Goal: Register for event/course

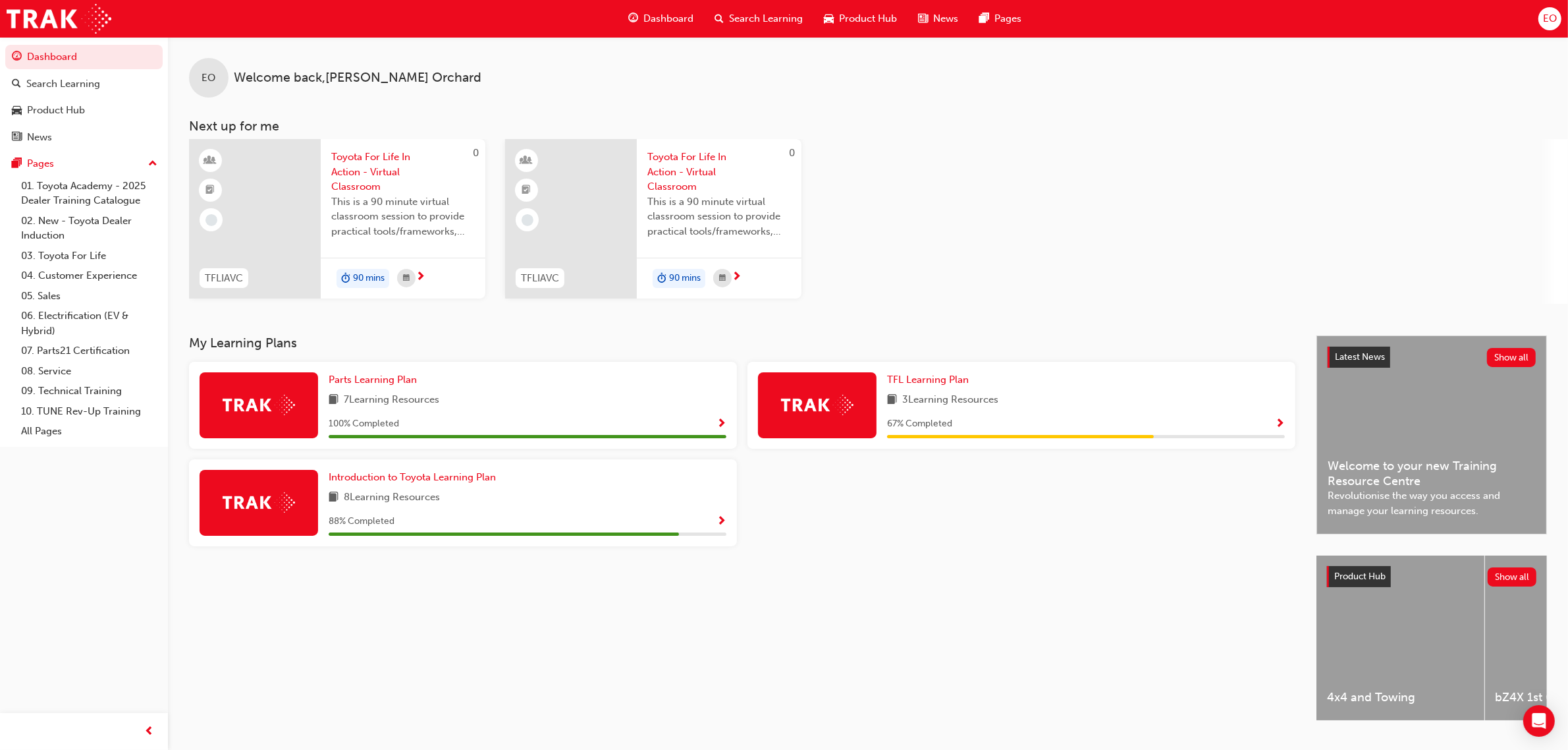
click at [1279, 421] on span "Show Progress" at bounding box center [1281, 424] width 10 height 12
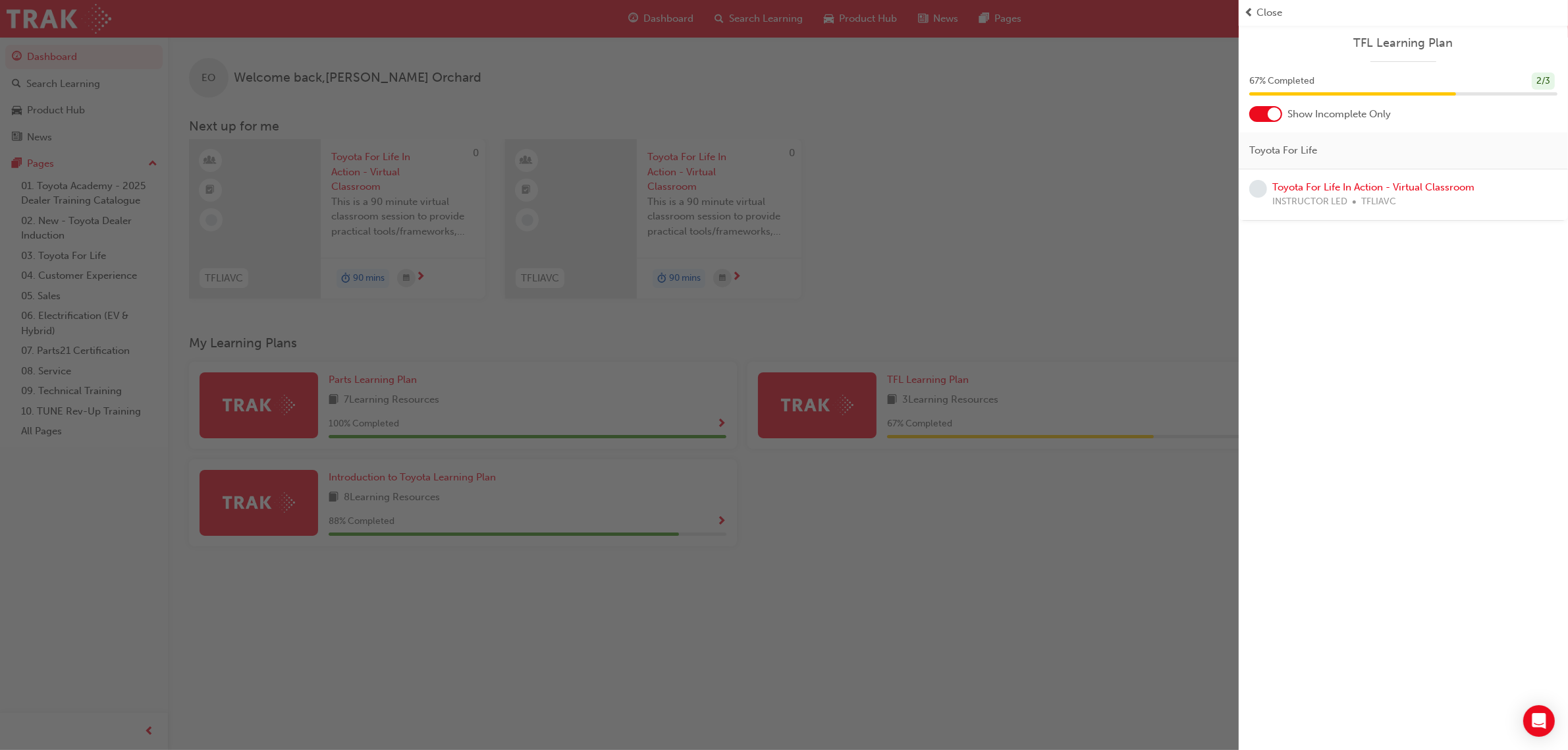
click at [1268, 14] on span "Close" at bounding box center [1269, 13] width 26 height 15
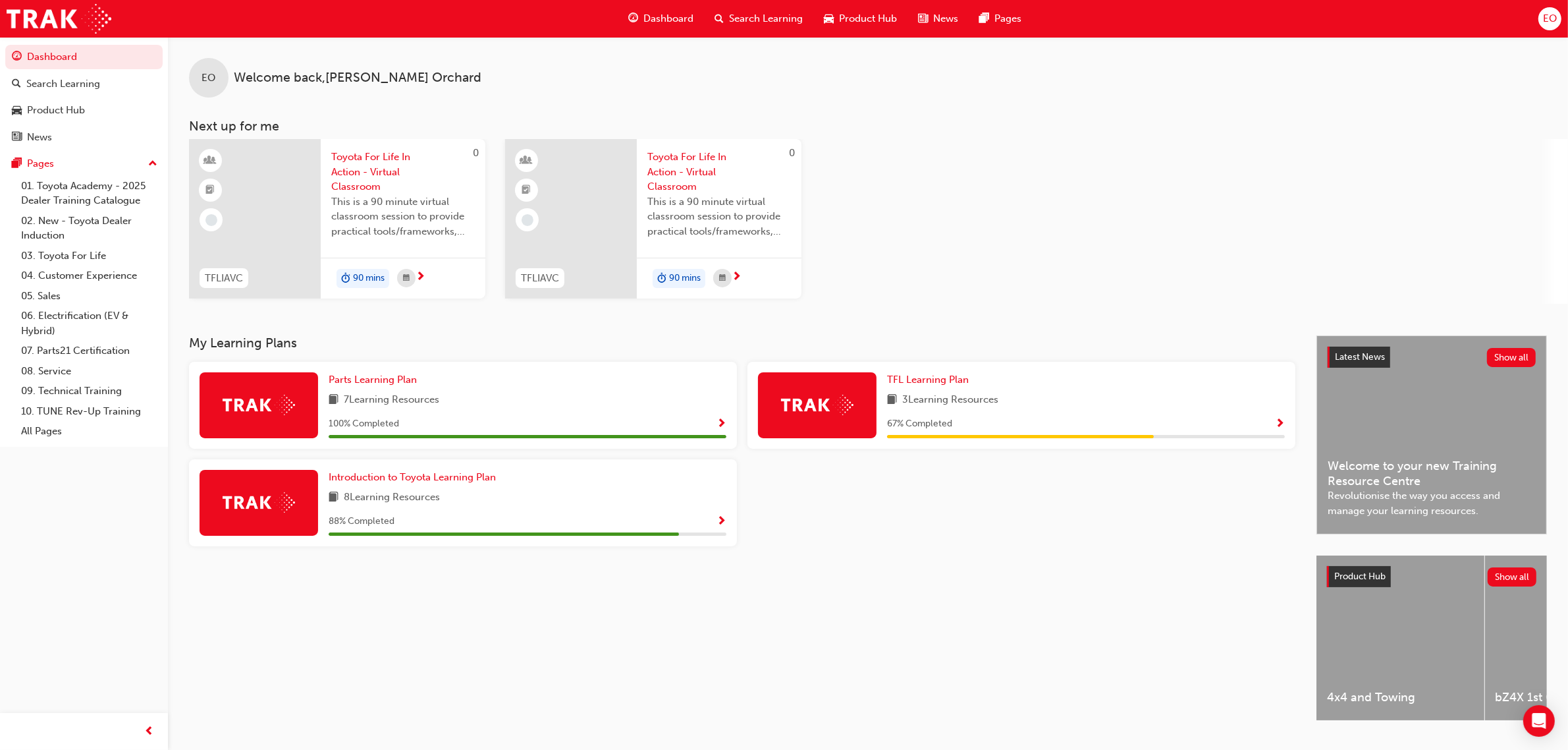
click at [1284, 422] on span "Show Progress" at bounding box center [1281, 424] width 10 height 12
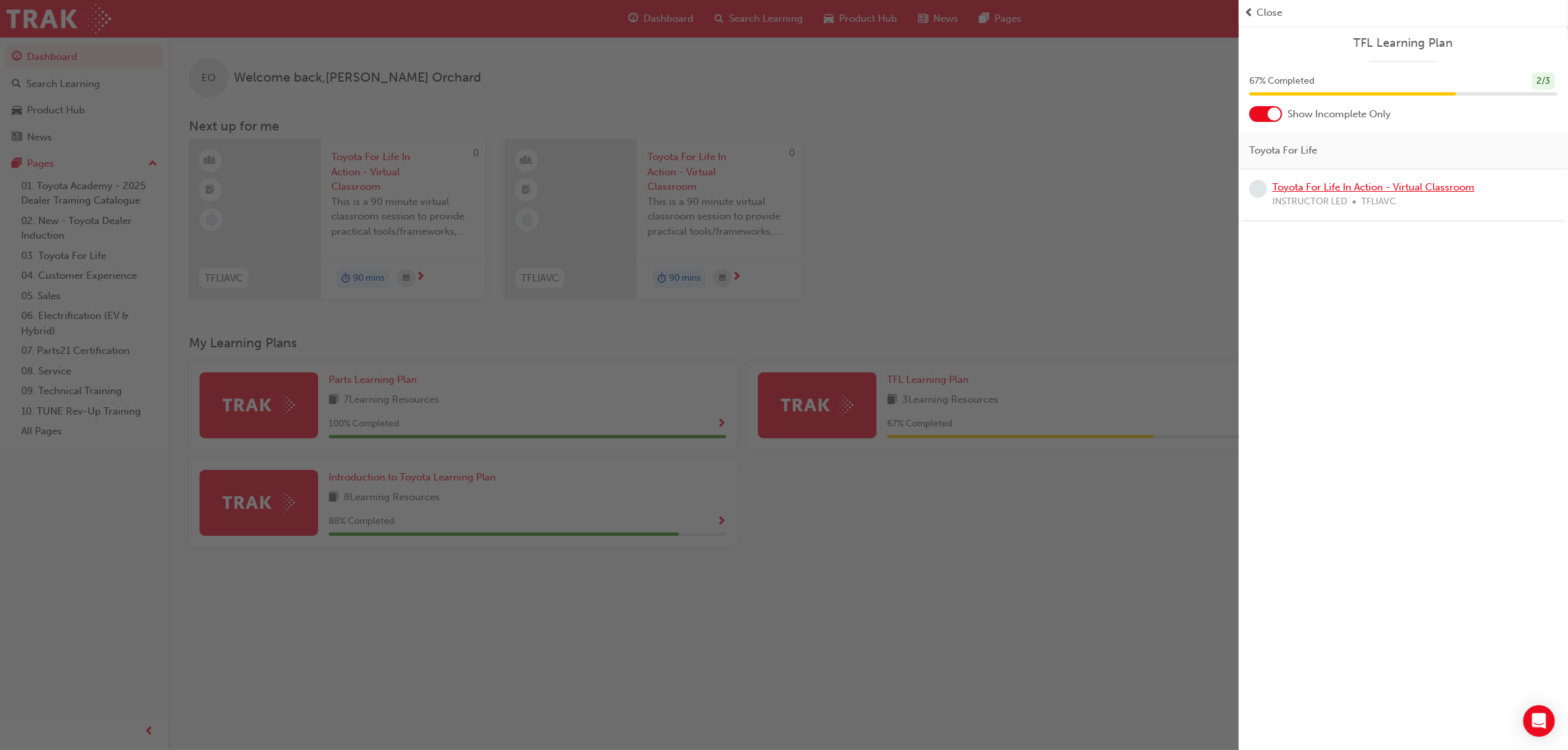
click at [1333, 186] on link "Toyota For Life In Action - Virtual Classroom" at bounding box center [1373, 187] width 202 height 12
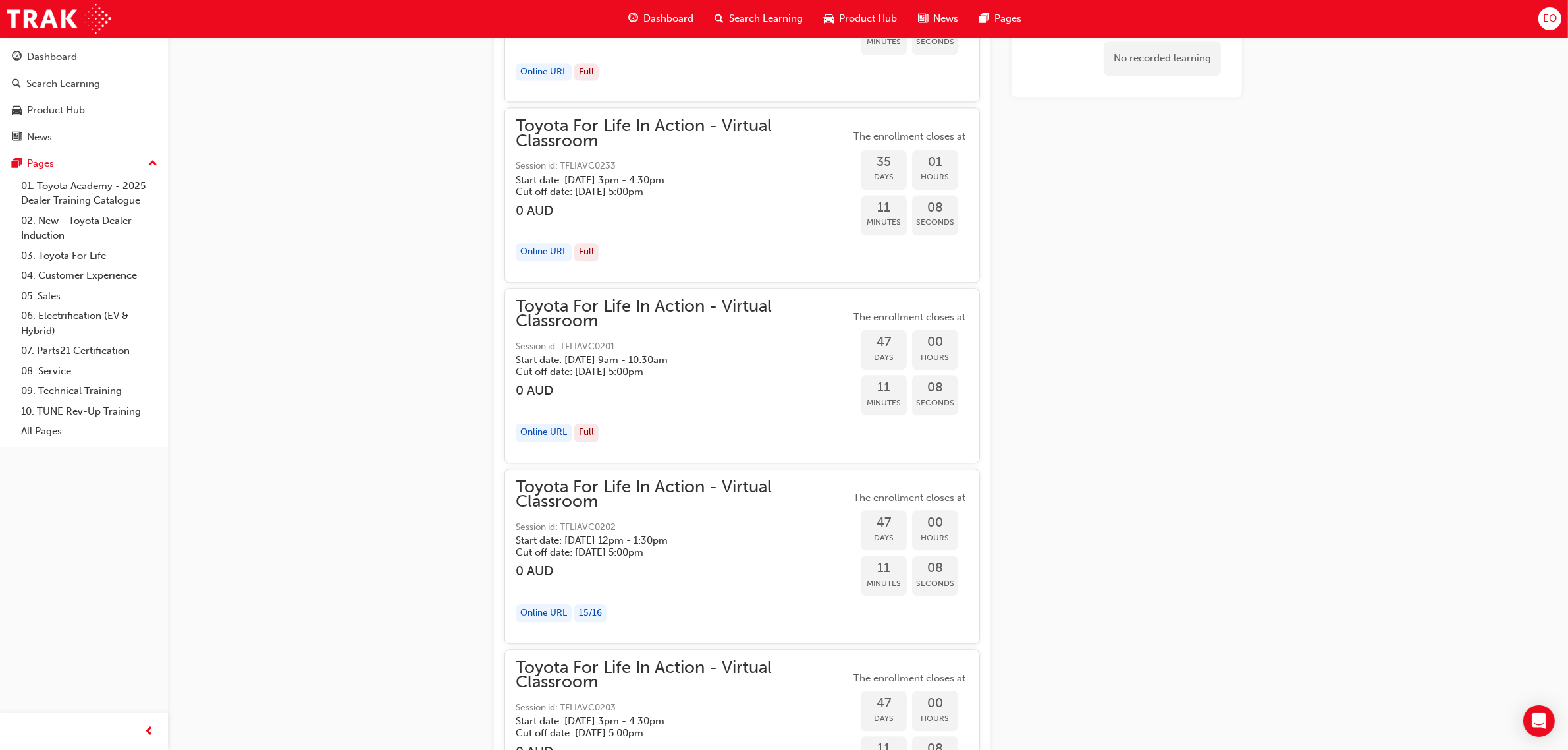
scroll to position [10293, 0]
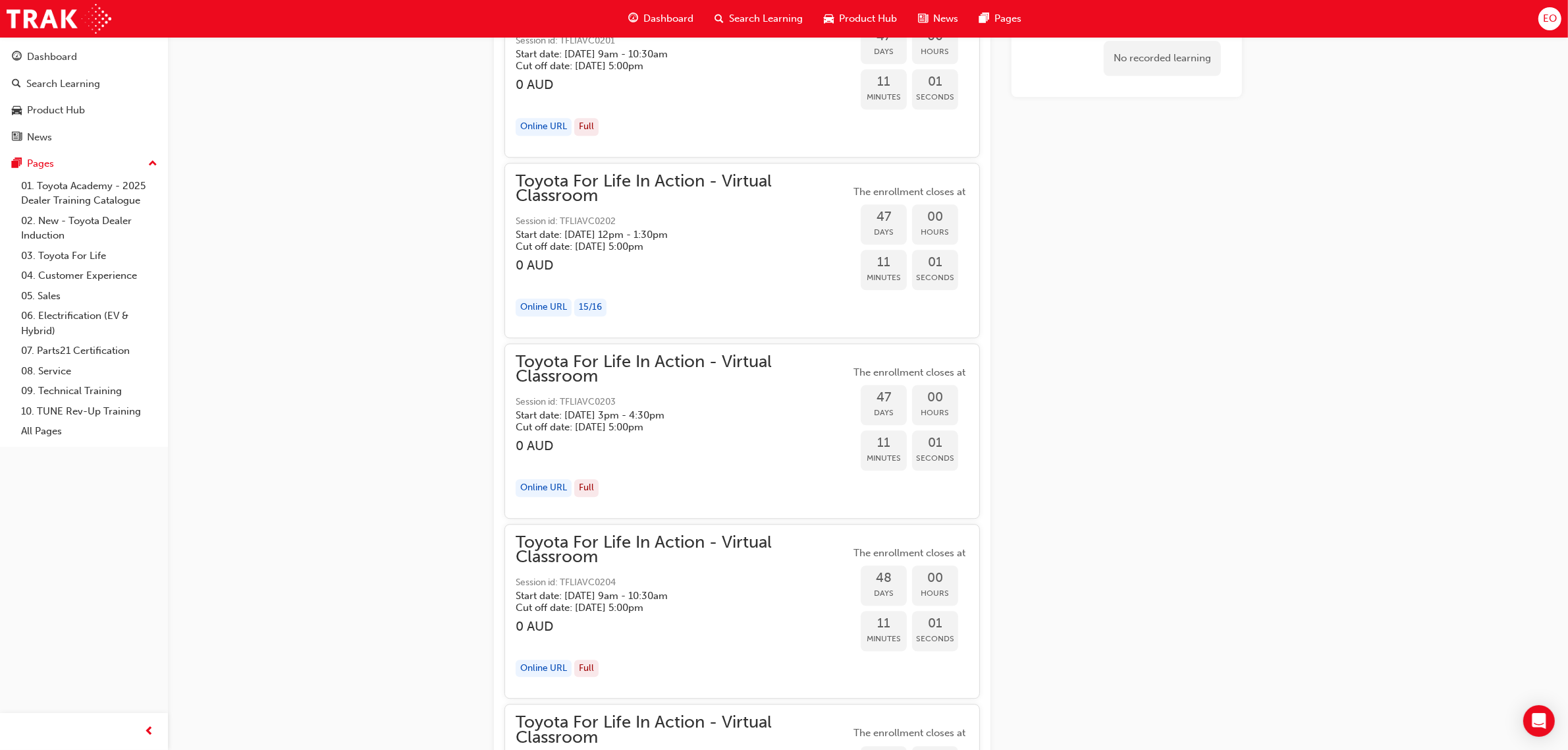
click at [603, 253] on h5 "Cut off date: [DATE] 5:00pm" at bounding box center [672, 247] width 313 height 12
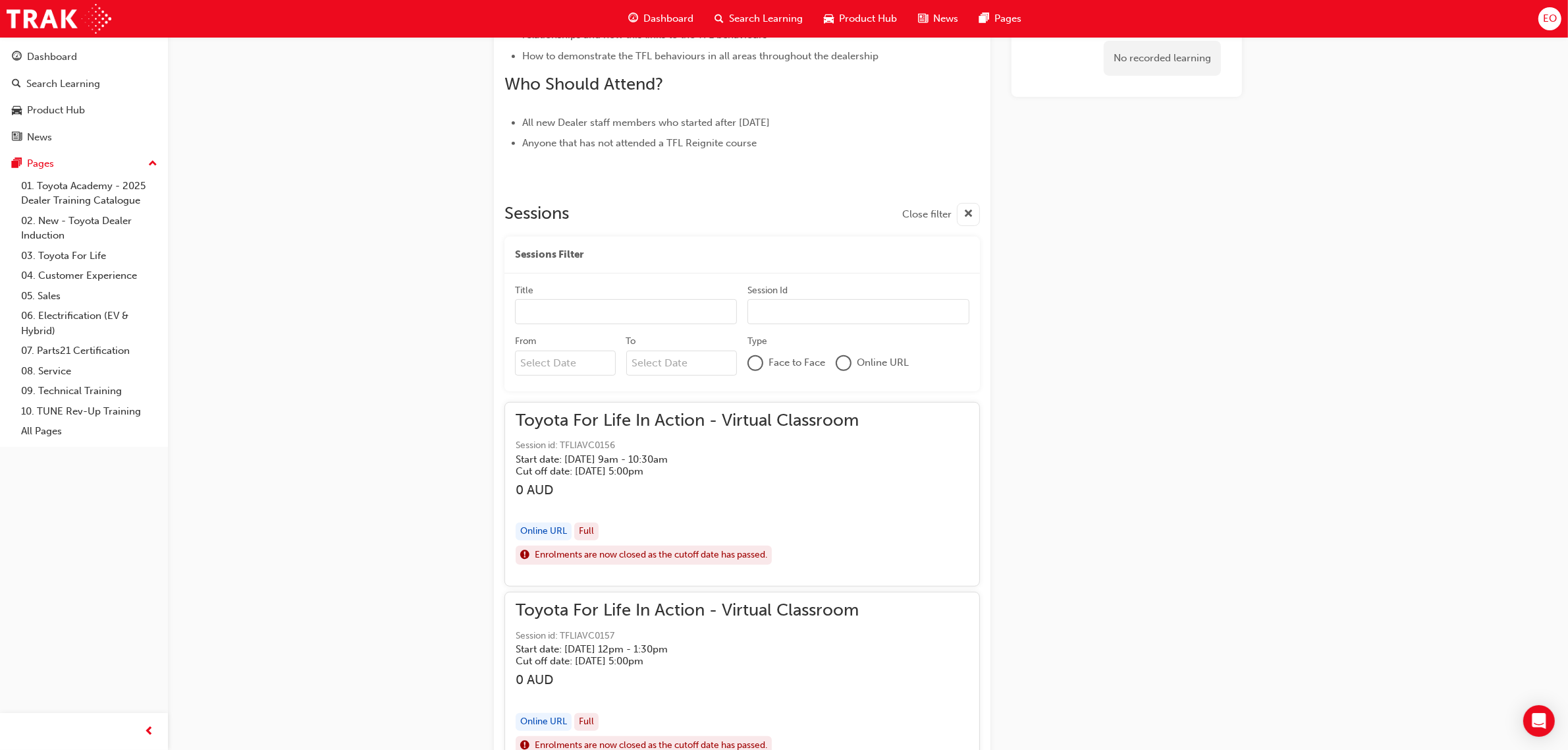
scroll to position [659, 0]
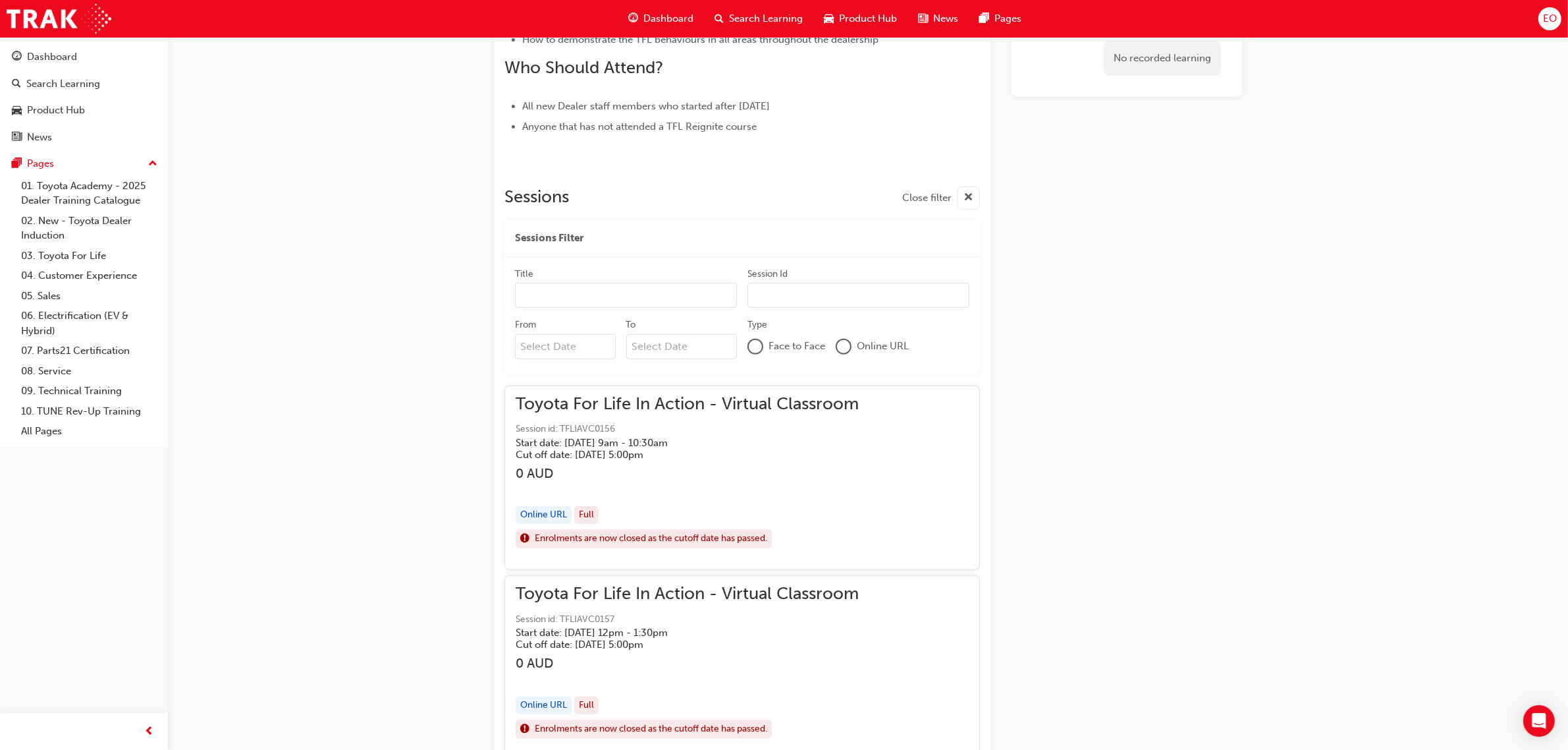
click at [634, 295] on input "Title" at bounding box center [626, 294] width 222 height 25
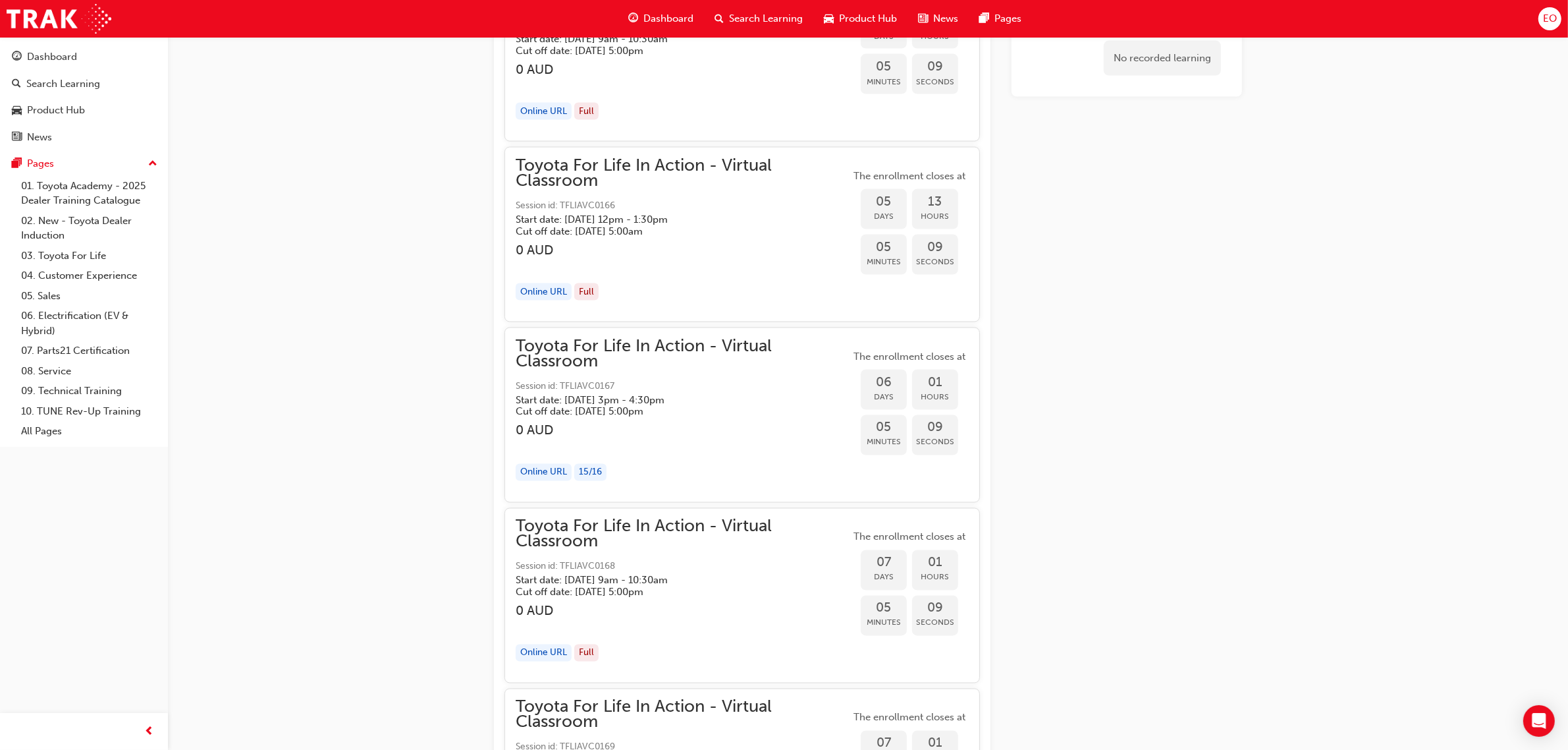
scroll to position [2718, 0]
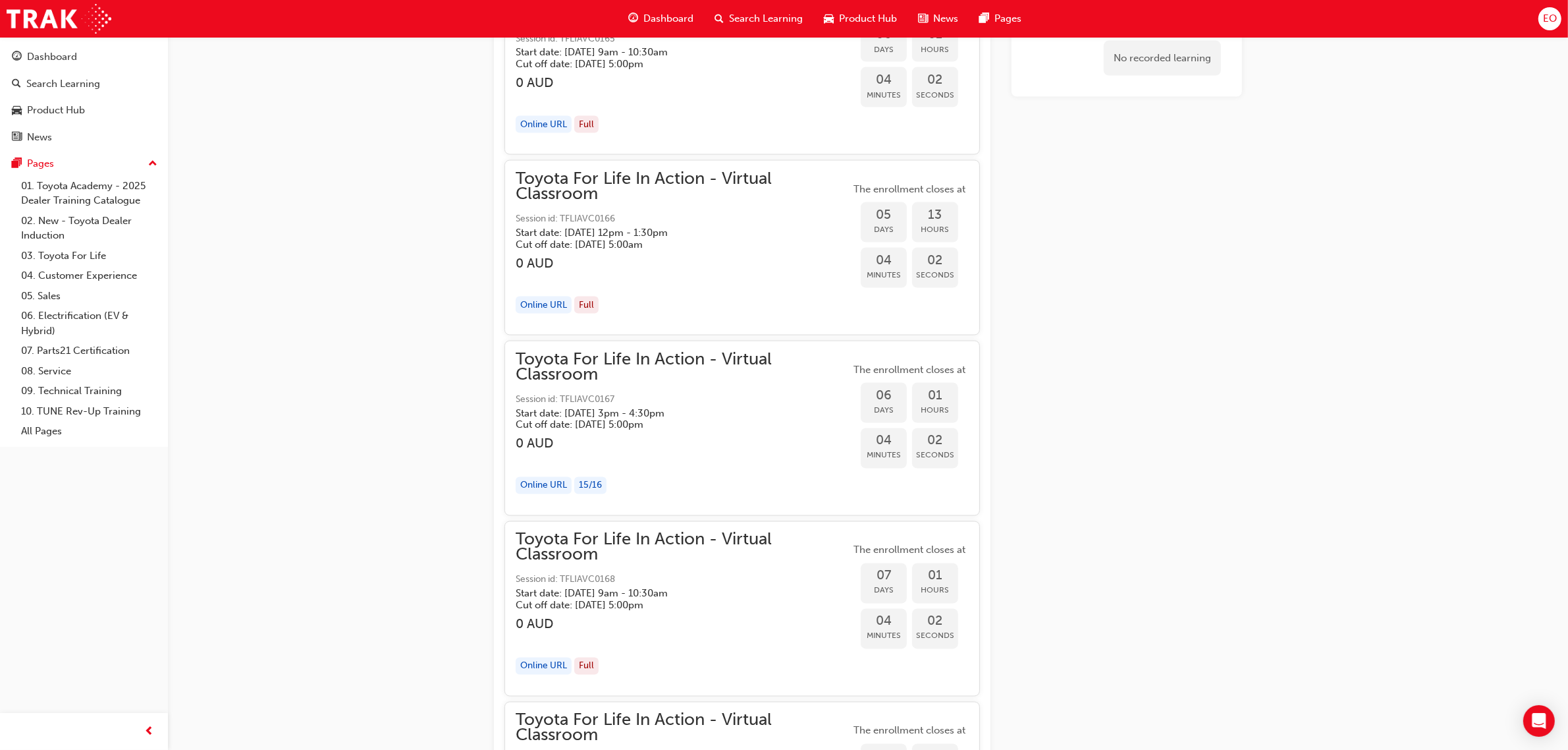
click at [761, 438] on h3 "0 AUD" at bounding box center [683, 444] width 334 height 15
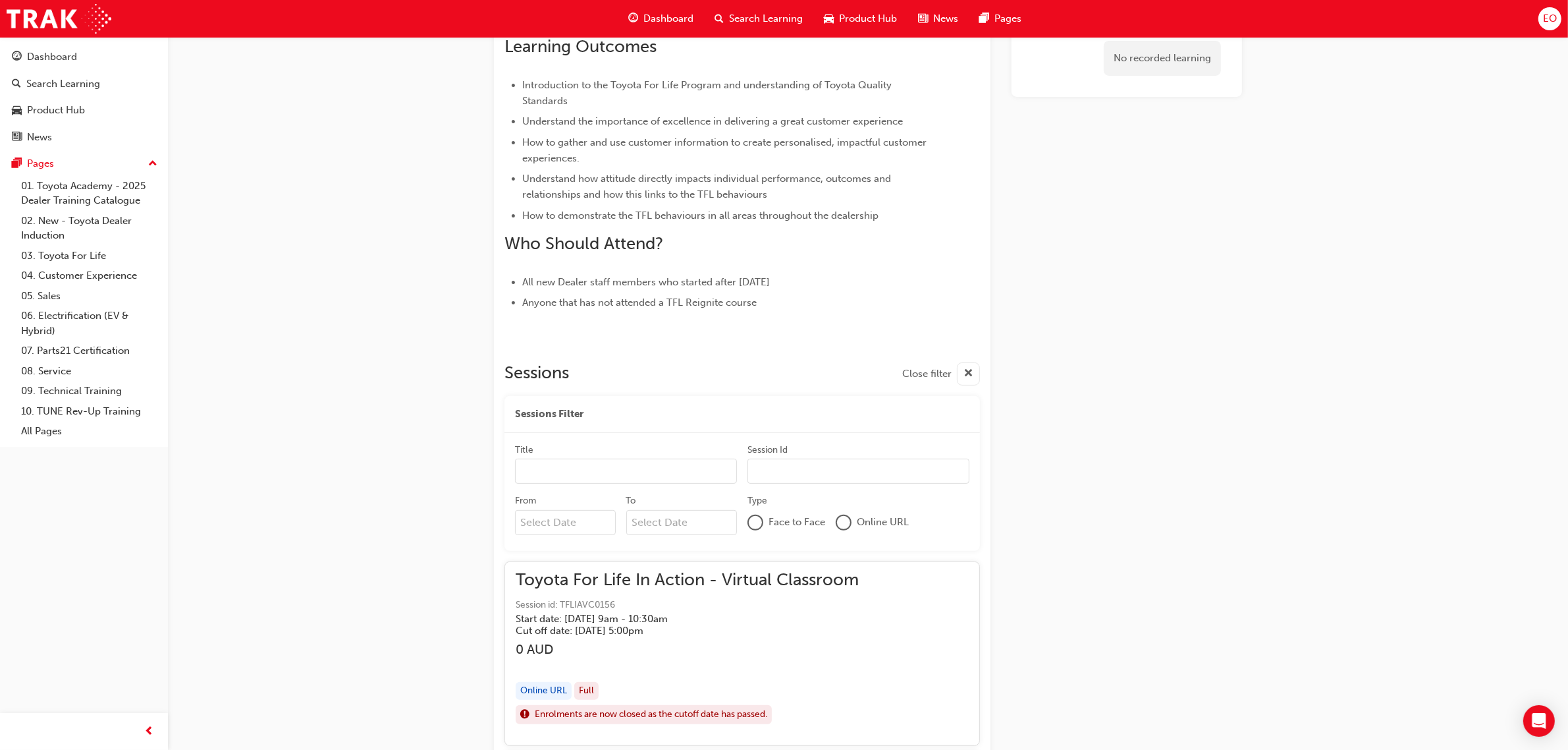
scroll to position [494, 0]
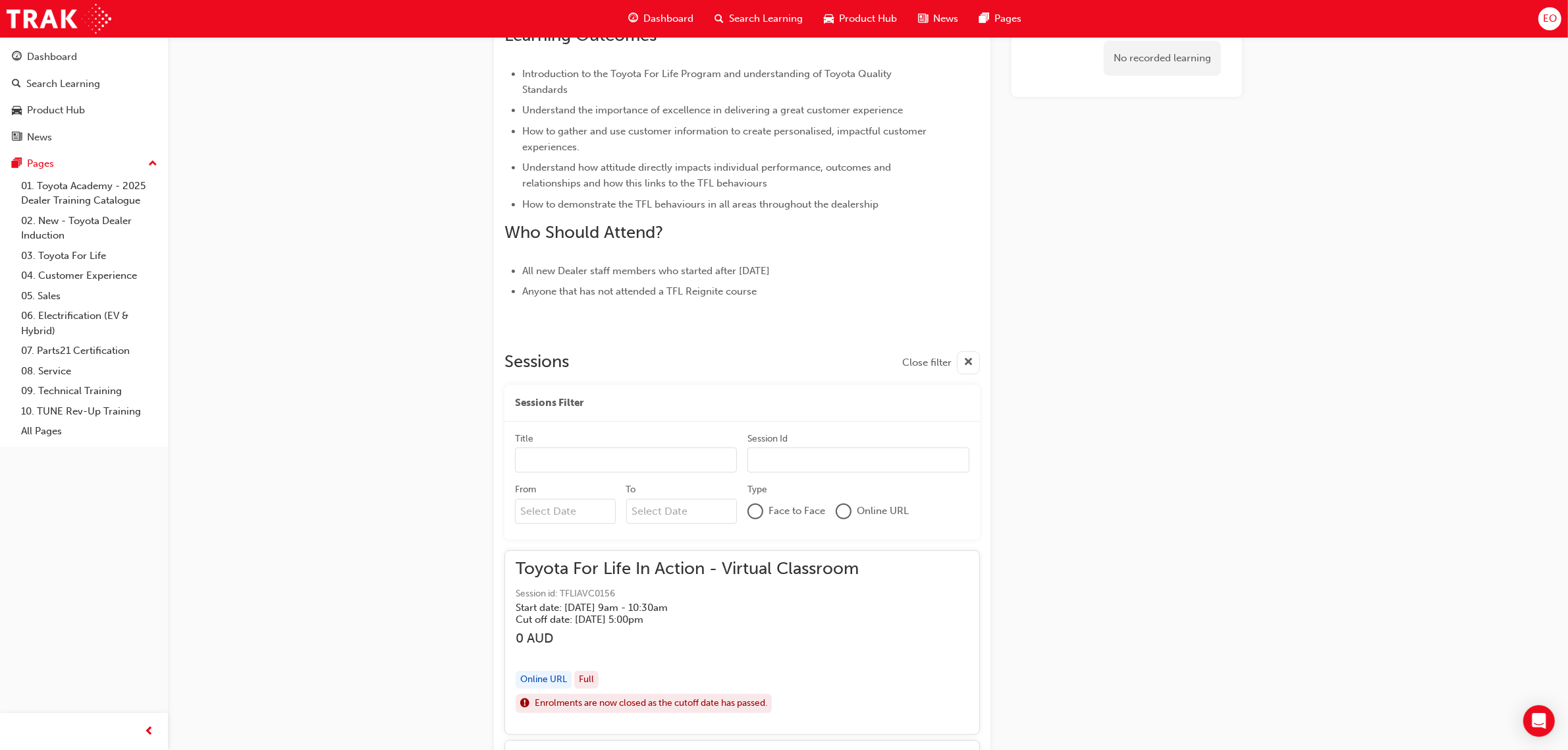
click at [588, 459] on input "Title" at bounding box center [626, 459] width 222 height 25
click at [784, 455] on input "Session Id" at bounding box center [858, 459] width 222 height 25
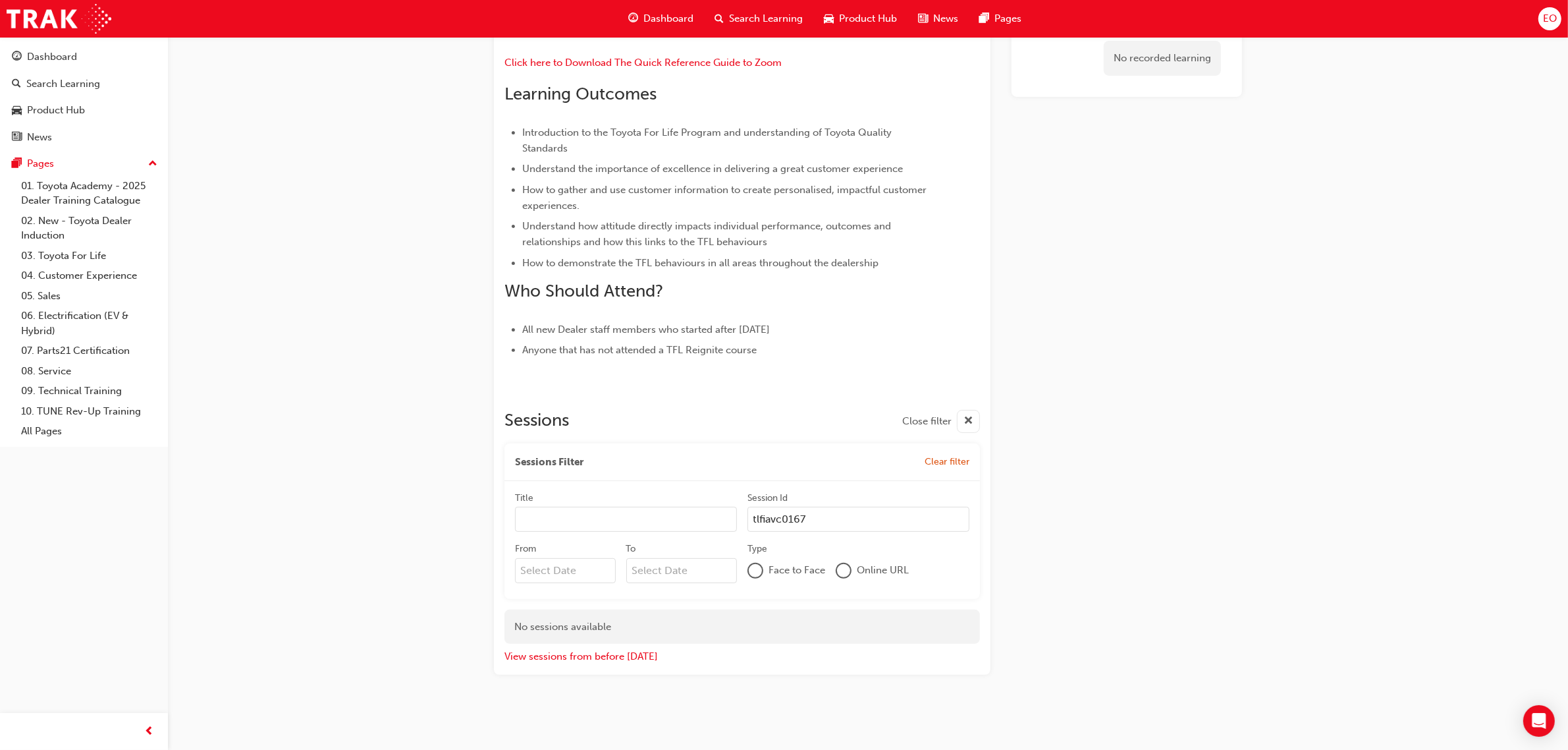
scroll to position [435, 0]
click at [782, 525] on input "tlfiavc0167" at bounding box center [858, 519] width 222 height 25
type input "TFLIAC0167"
click at [605, 522] on input "Title" at bounding box center [626, 519] width 222 height 25
type input "m"
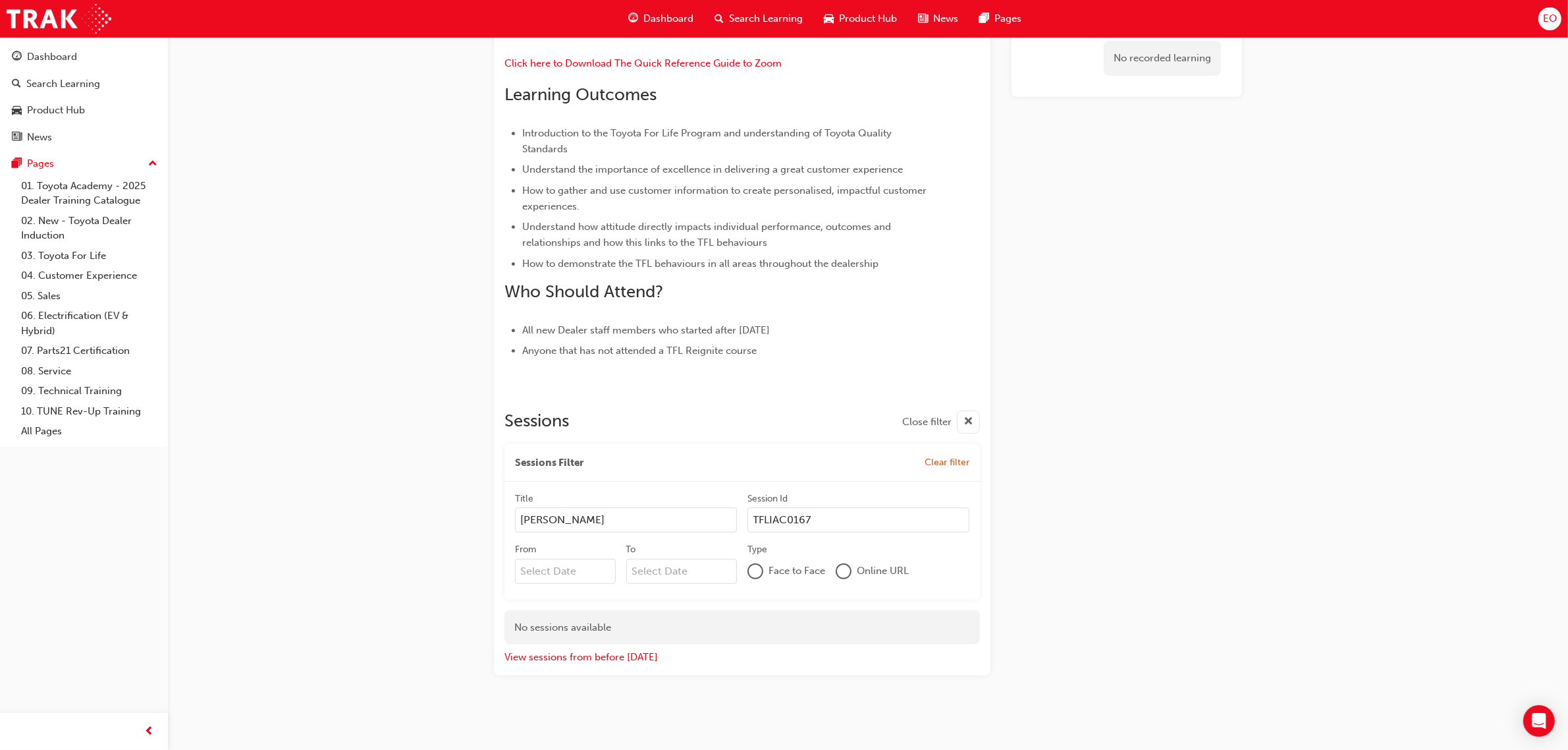
type input "[PERSON_NAME]"
click at [972, 422] on span "cross-icon" at bounding box center [968, 422] width 10 height 16
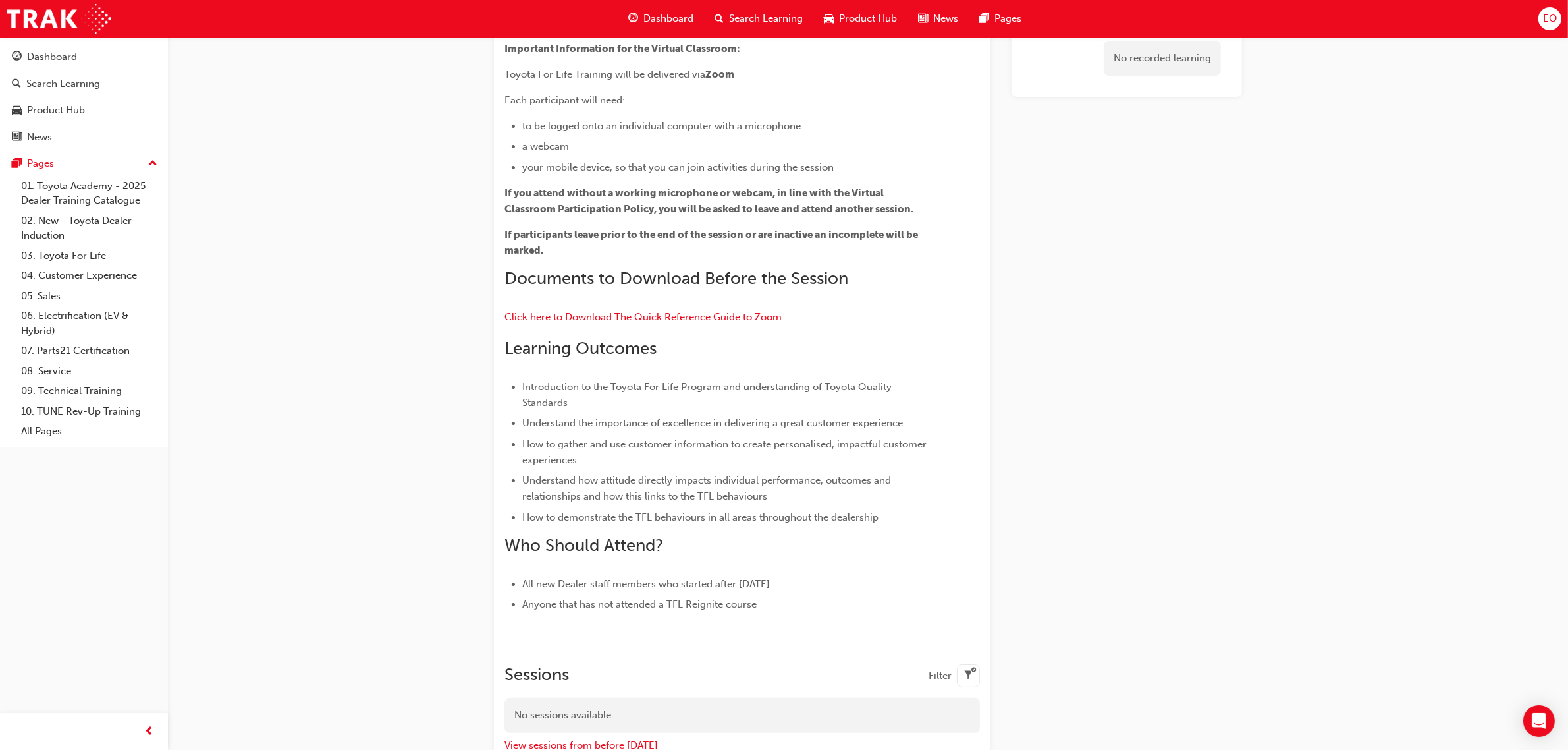
scroll to position [0, 0]
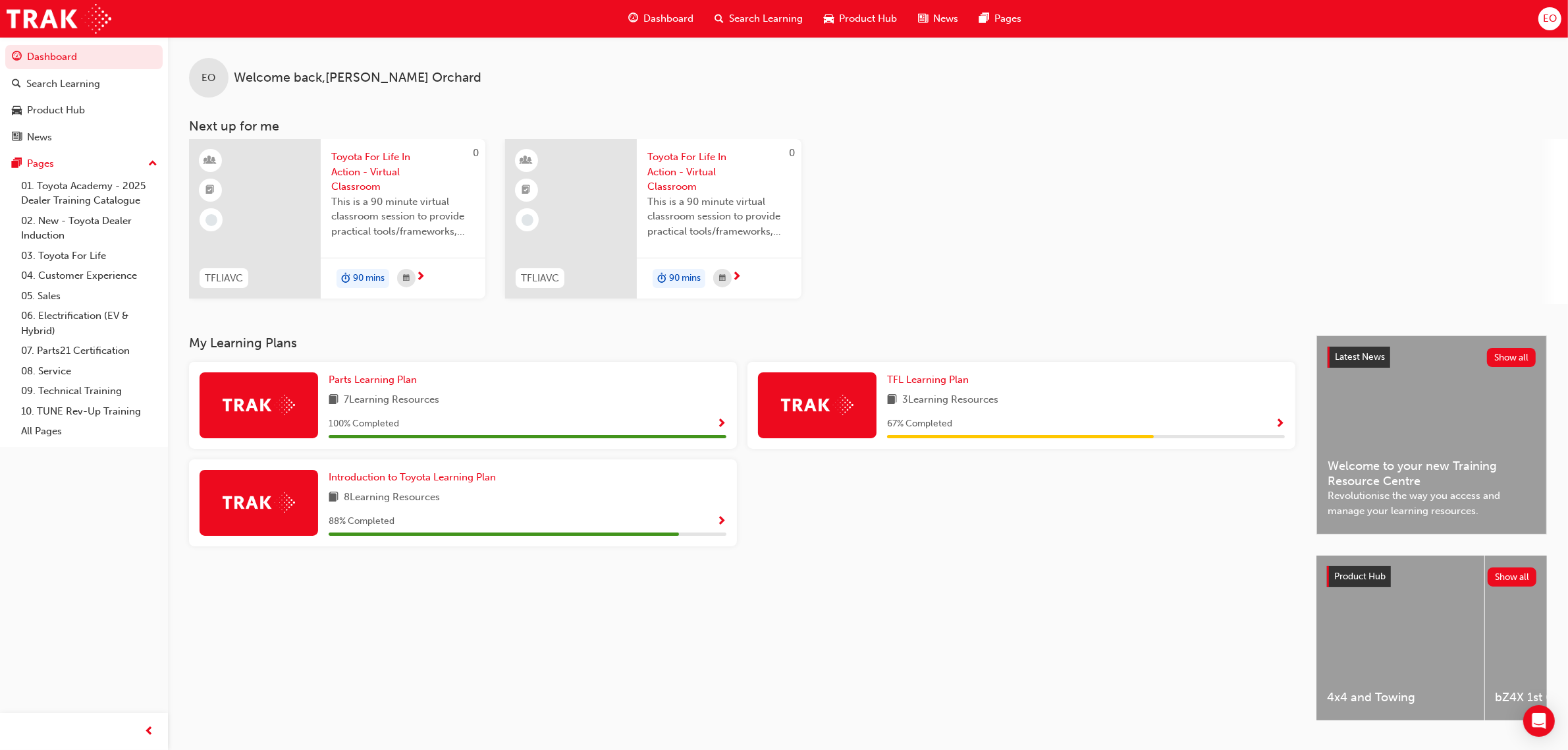
click at [1278, 423] on span "Show Progress" at bounding box center [1281, 424] width 10 height 12
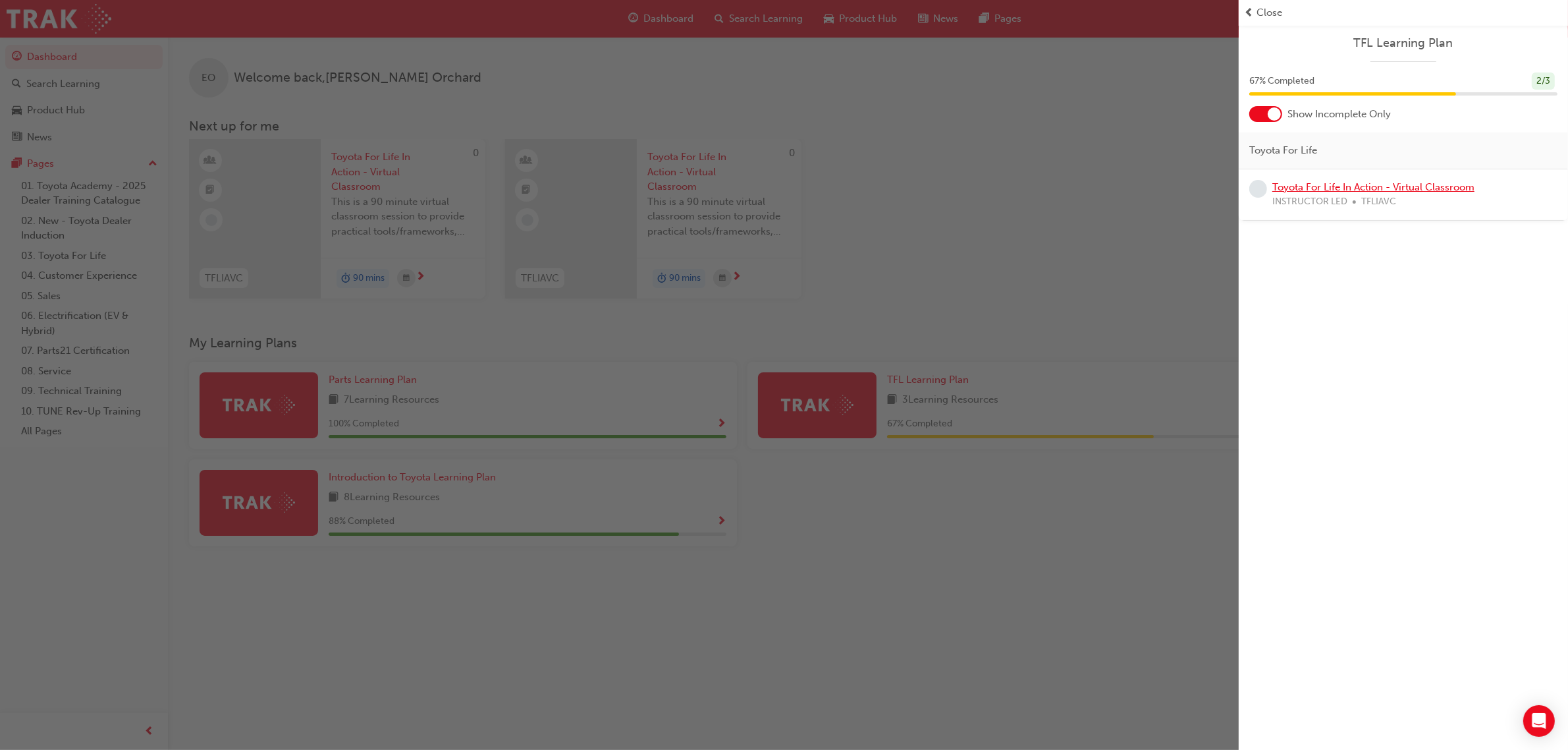
click at [1344, 189] on link "Toyota For Life In Action - Virtual Classroom" at bounding box center [1373, 187] width 202 height 12
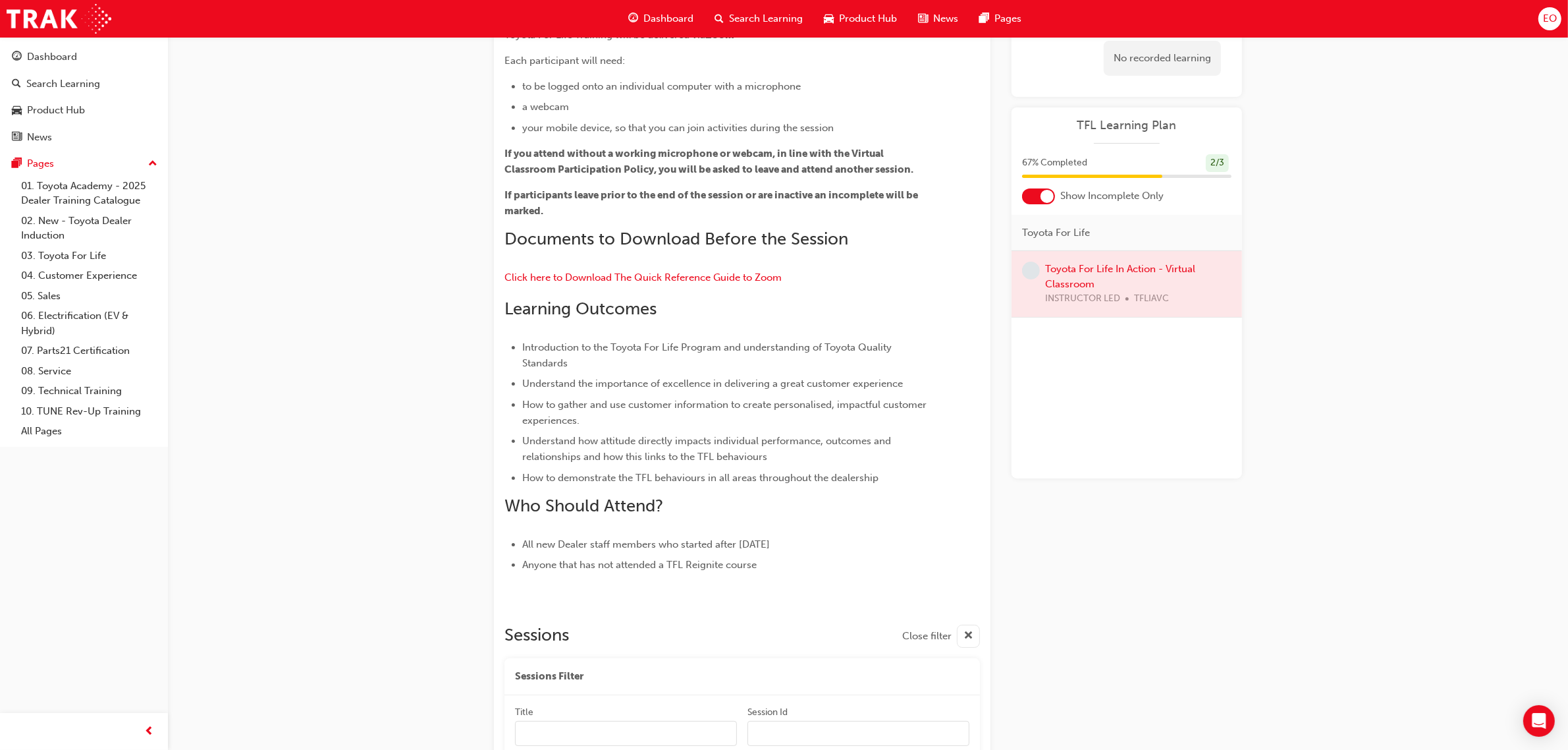
scroll to position [715, 0]
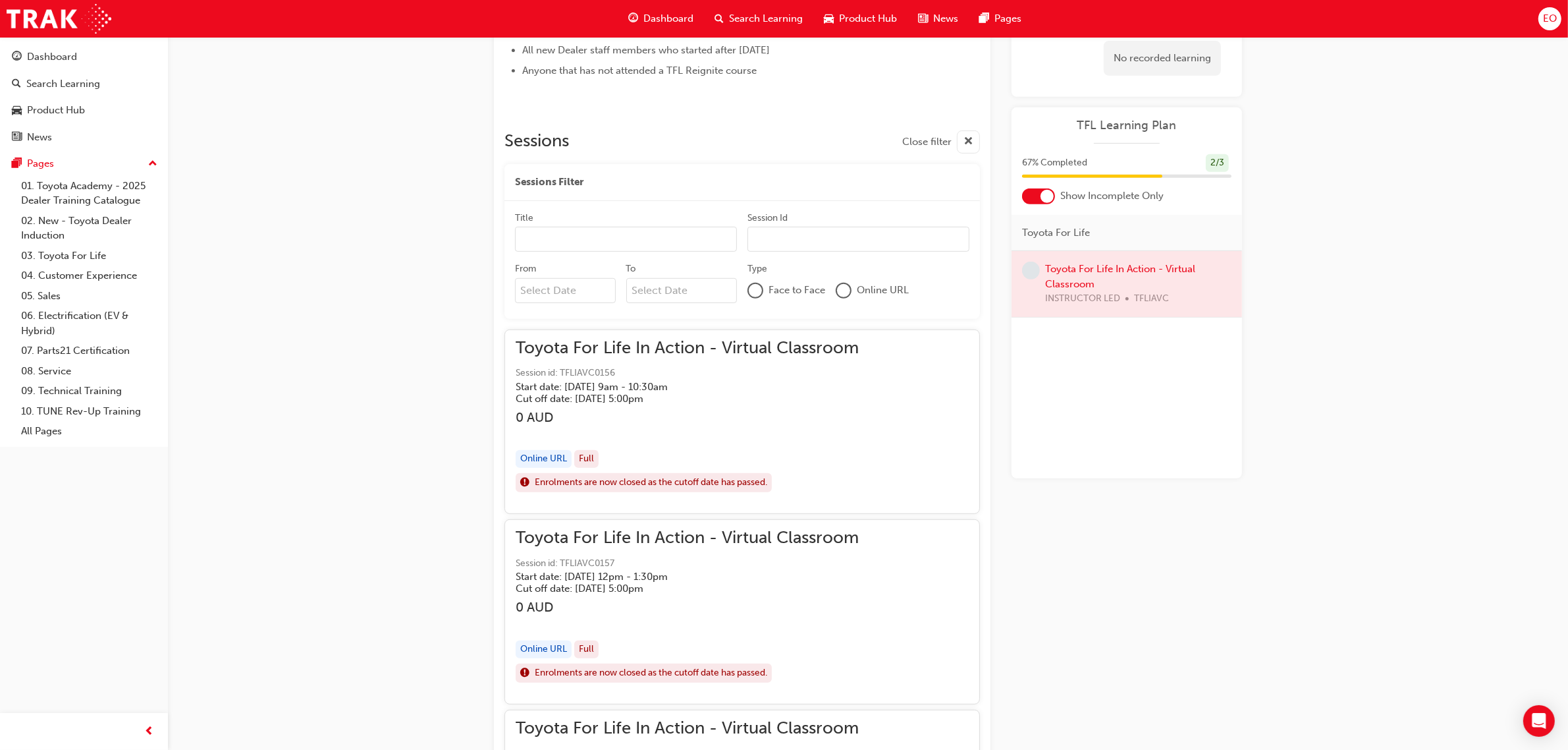
click at [828, 249] on input "Session Id" at bounding box center [858, 239] width 222 height 25
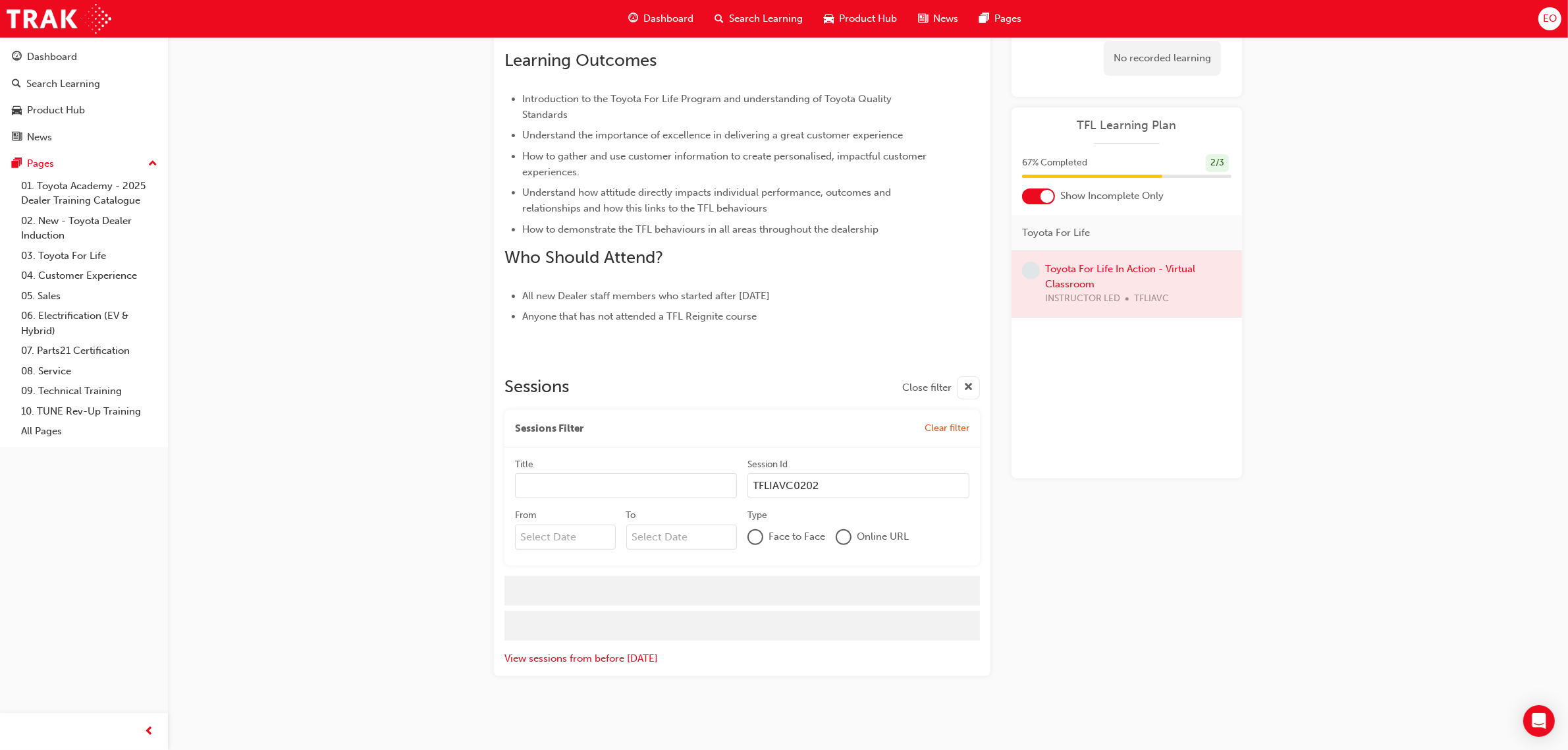
scroll to position [580, 0]
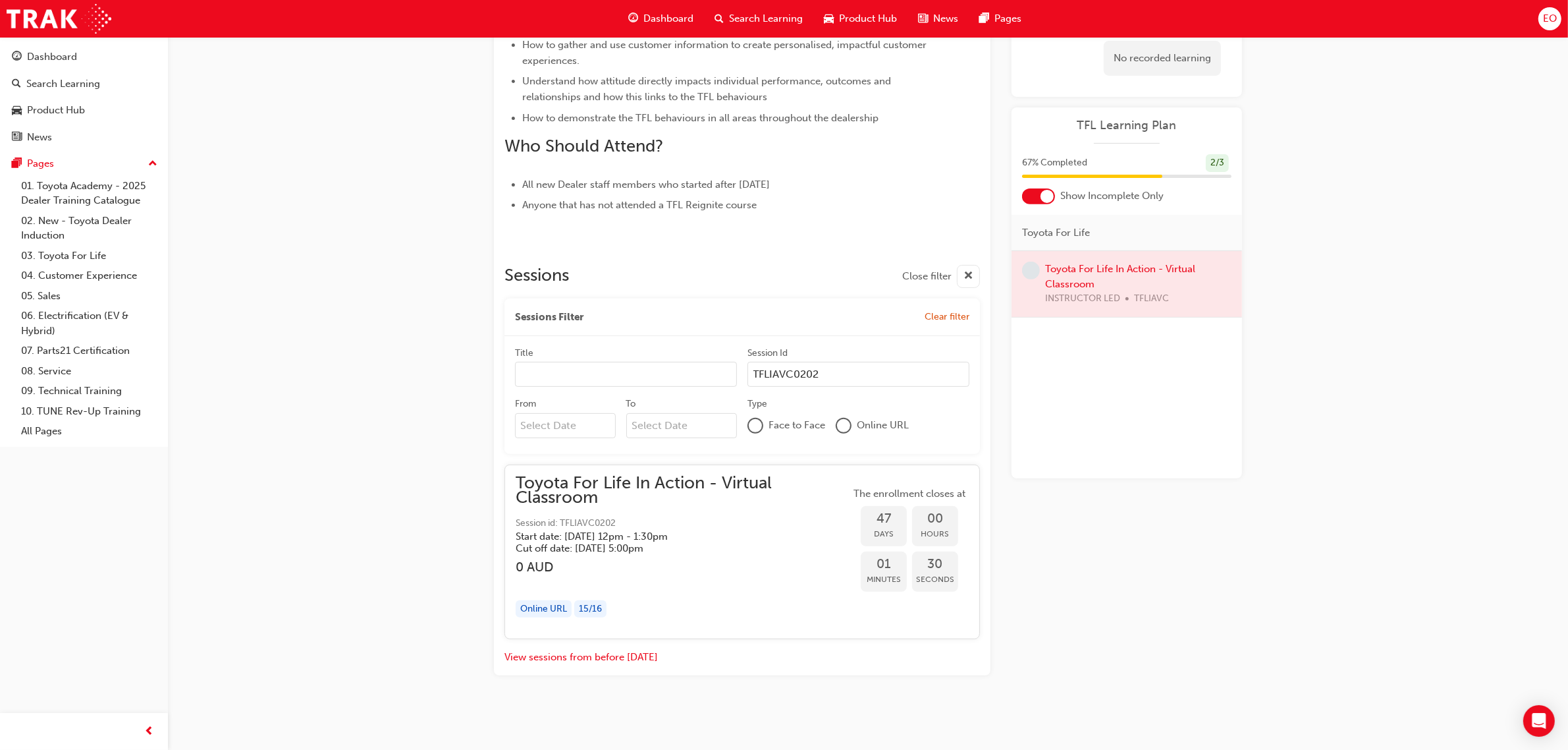
type input "TFLIAVC0202"
click at [654, 514] on div "Toyota For Life In Action - Virtual Classroom Session id: TFLIAVC0202 Start dat…" at bounding box center [683, 515] width 334 height 79
click at [564, 371] on input "Title" at bounding box center [626, 374] width 222 height 25
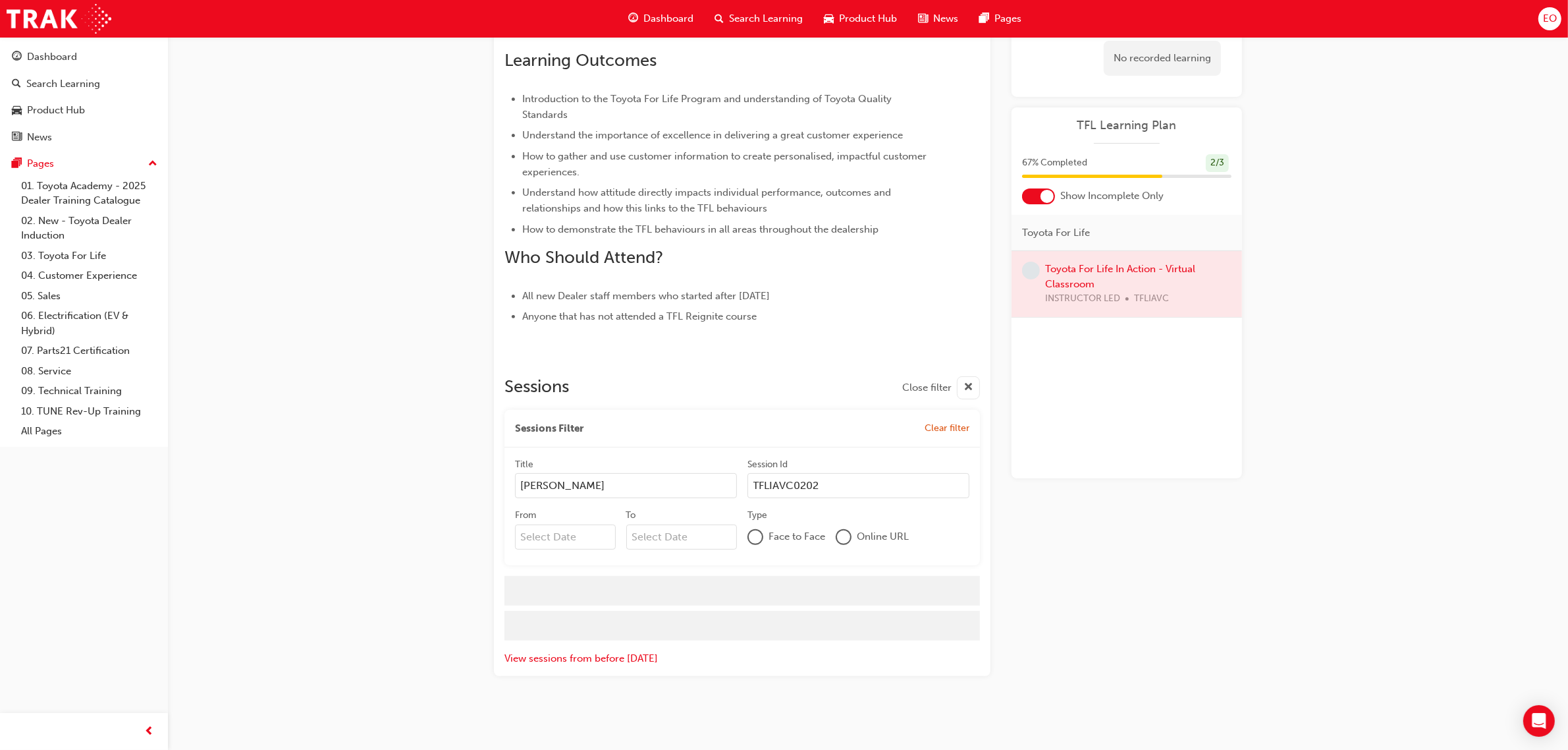
scroll to position [435, 0]
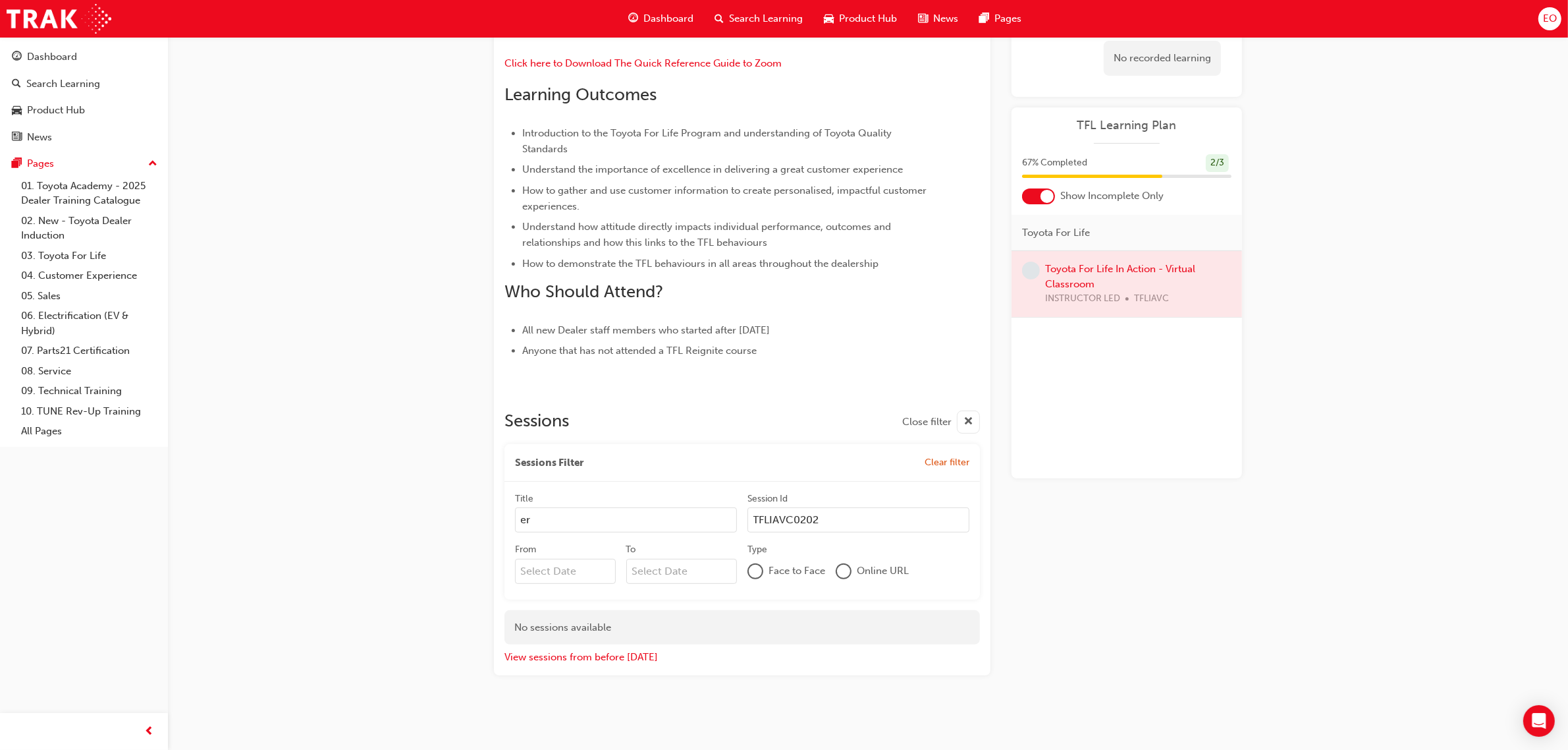
type input "e"
type input "M"
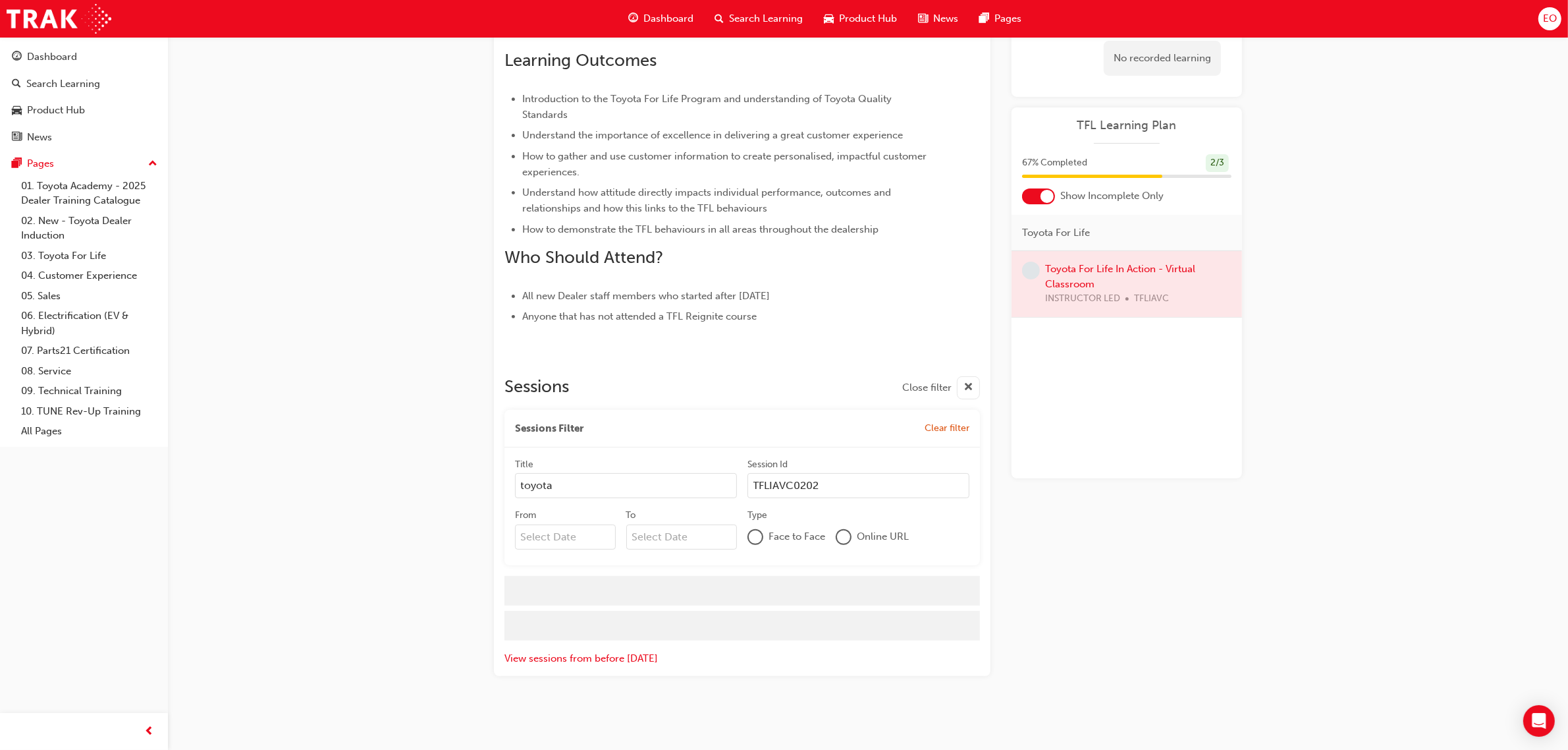
scroll to position [580, 0]
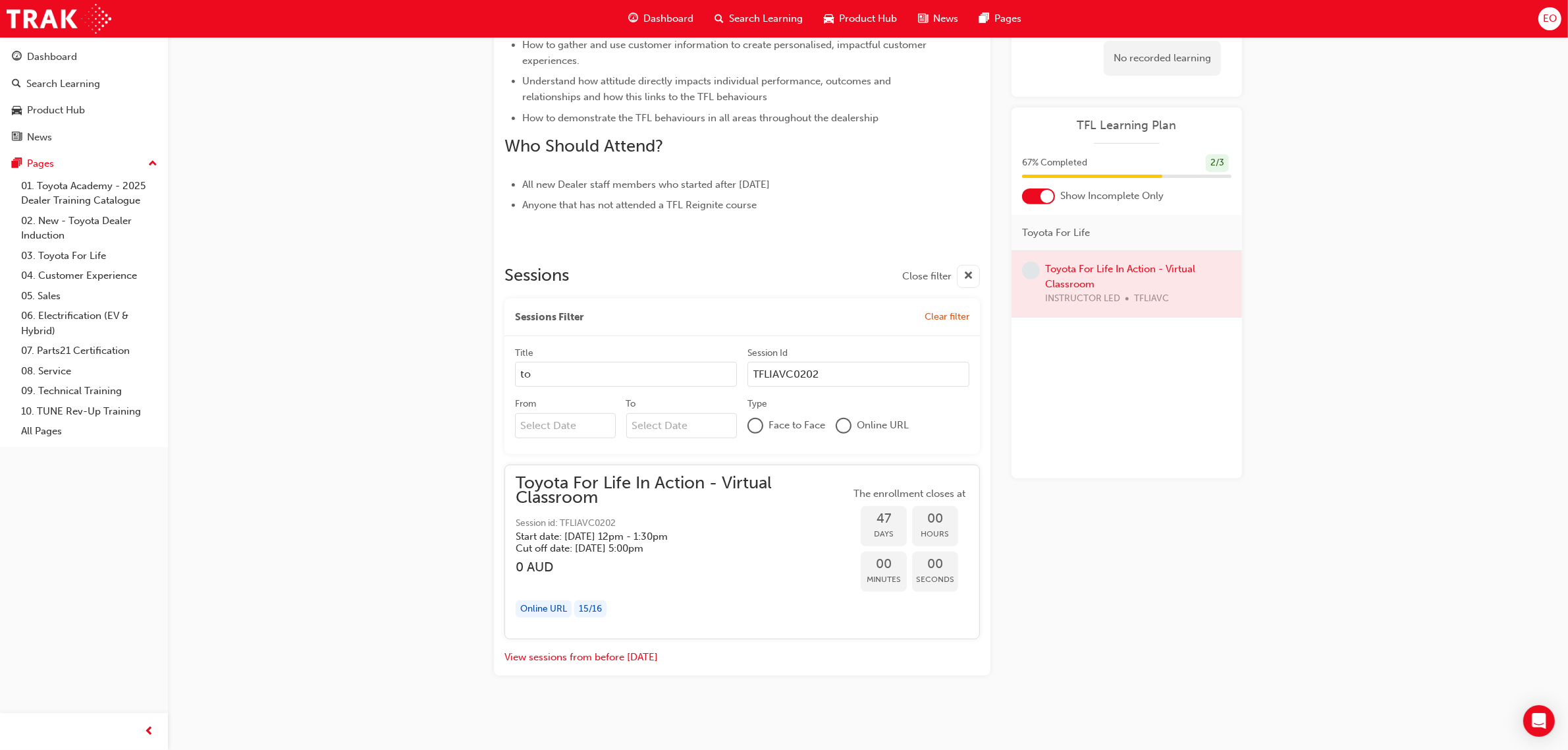
type input "t"
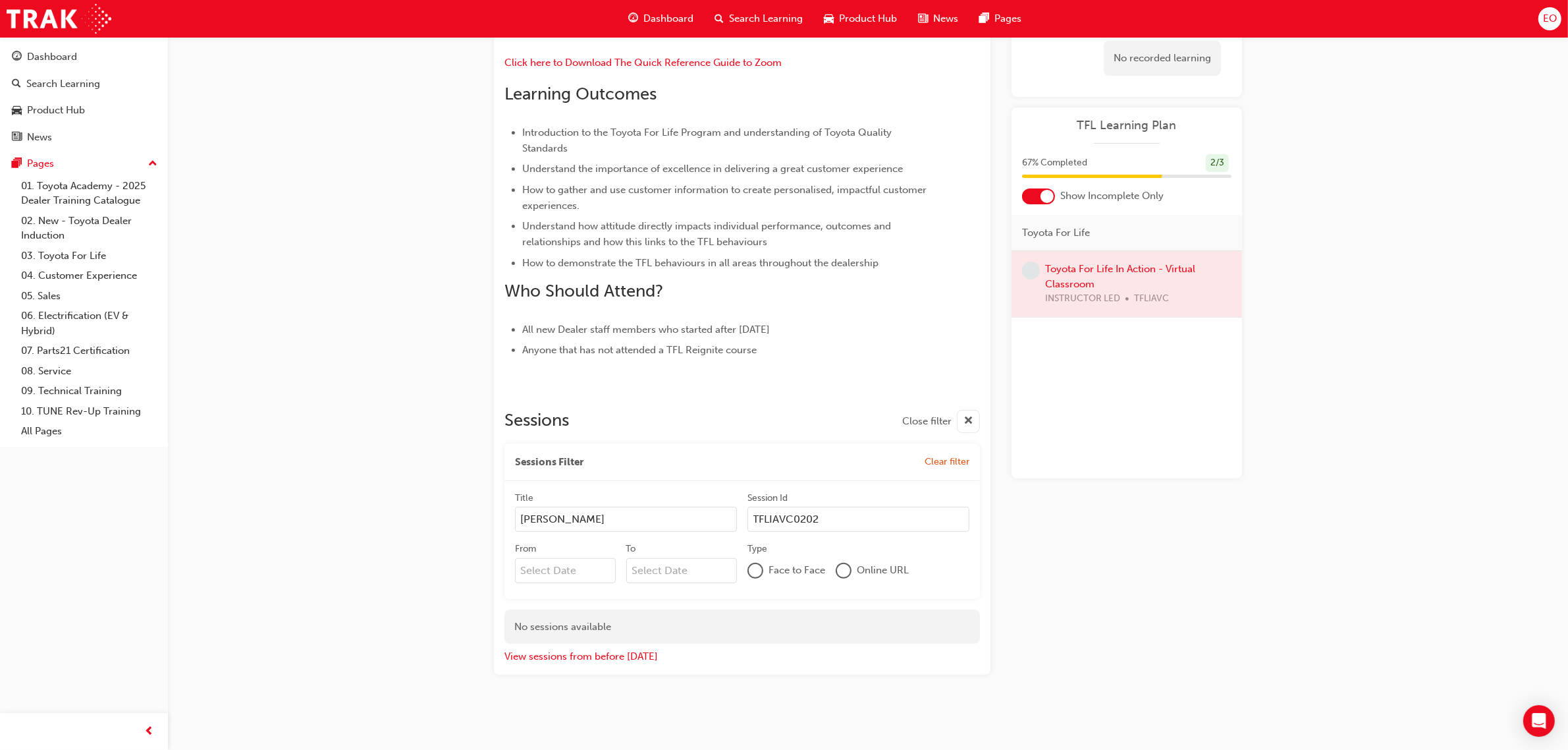
scroll to position [435, 0]
type input "E"
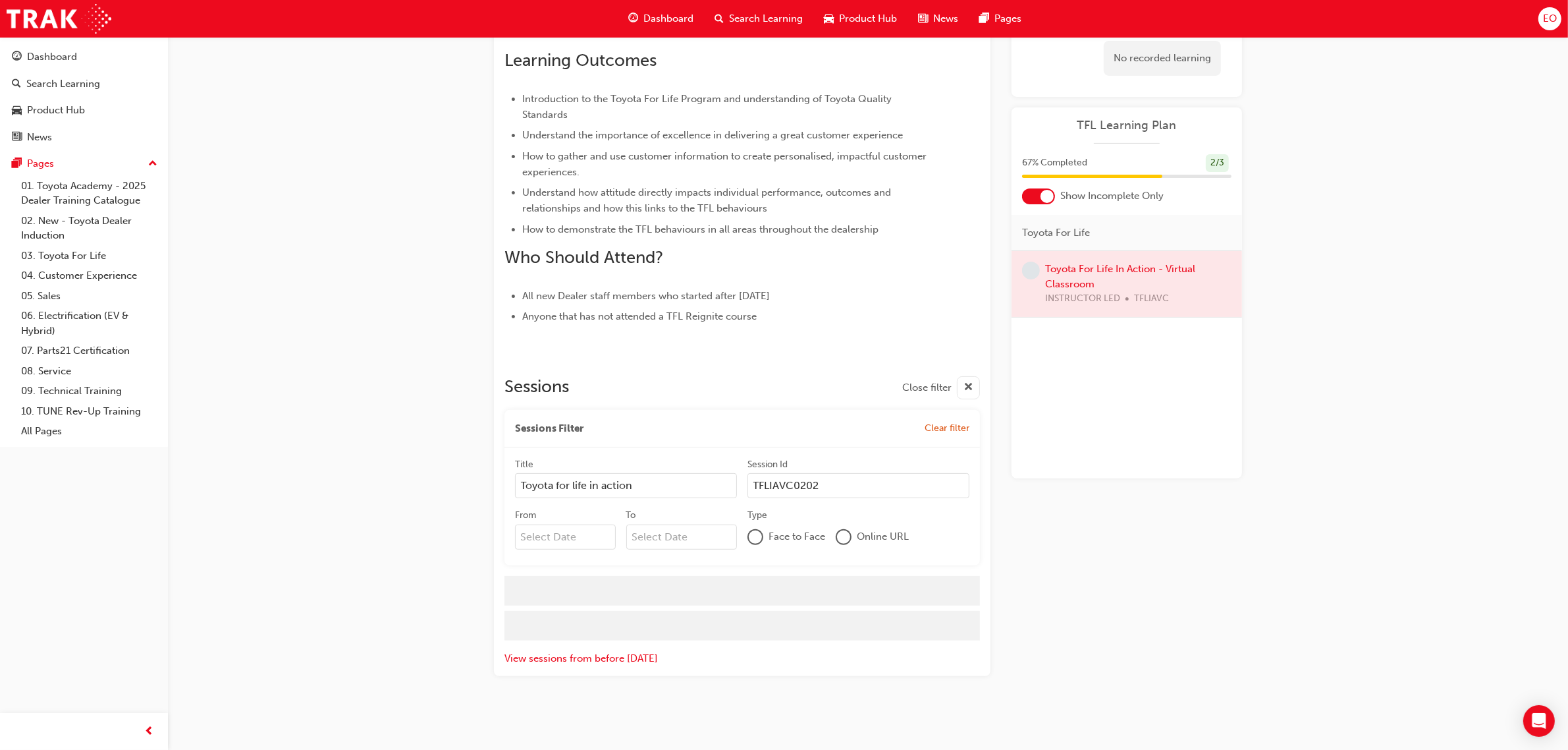
scroll to position [580, 0]
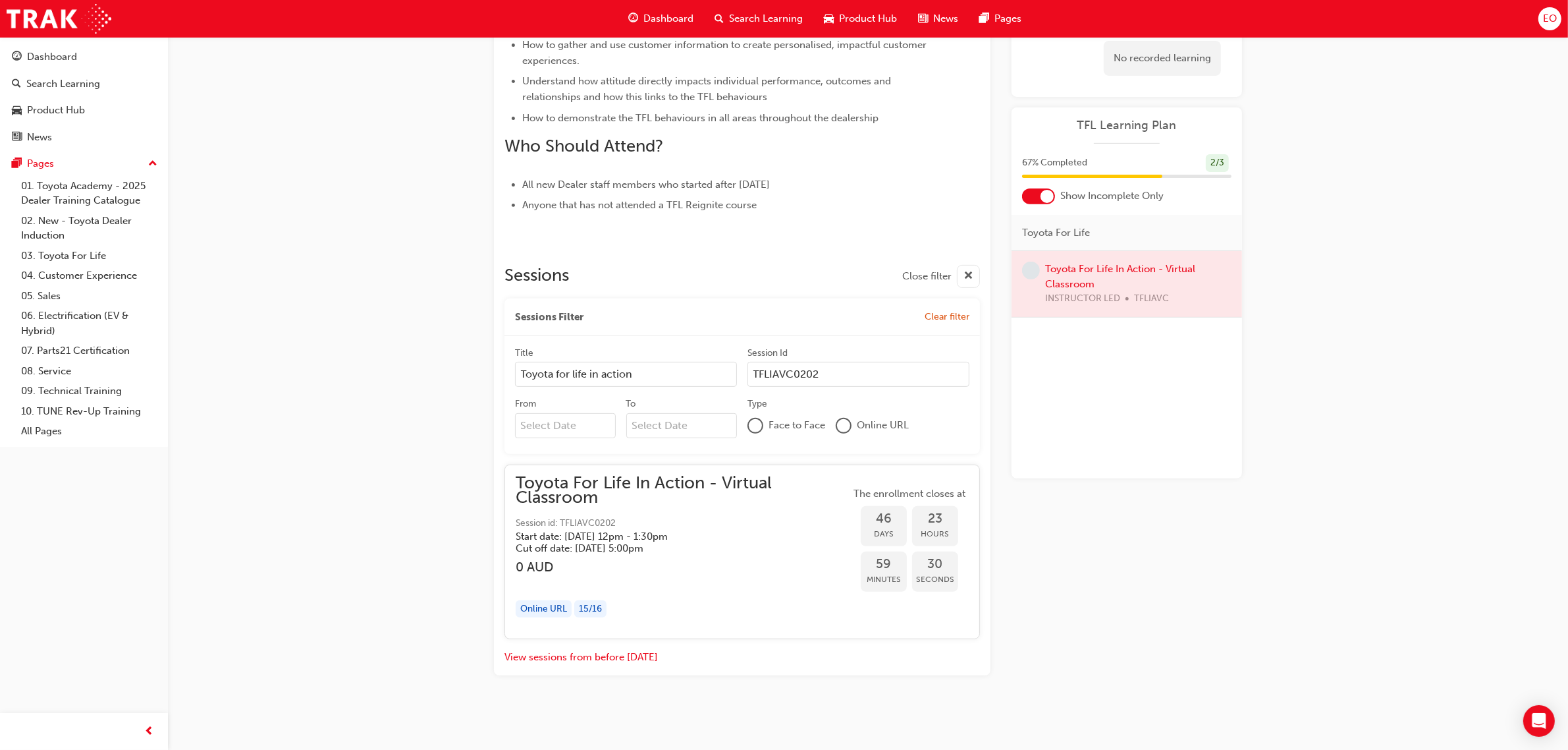
type input "Toyota for life in action"
click at [560, 428] on input "From" at bounding box center [566, 425] width 101 height 25
click at [651, 455] on span "Next Month" at bounding box center [651, 456] width 0 height 15
click at [735, 555] on div "Toyota For Life In Action - Virtual Classroom Session id: TFLIAVC0202 Start dat…" at bounding box center [683, 551] width 334 height 153
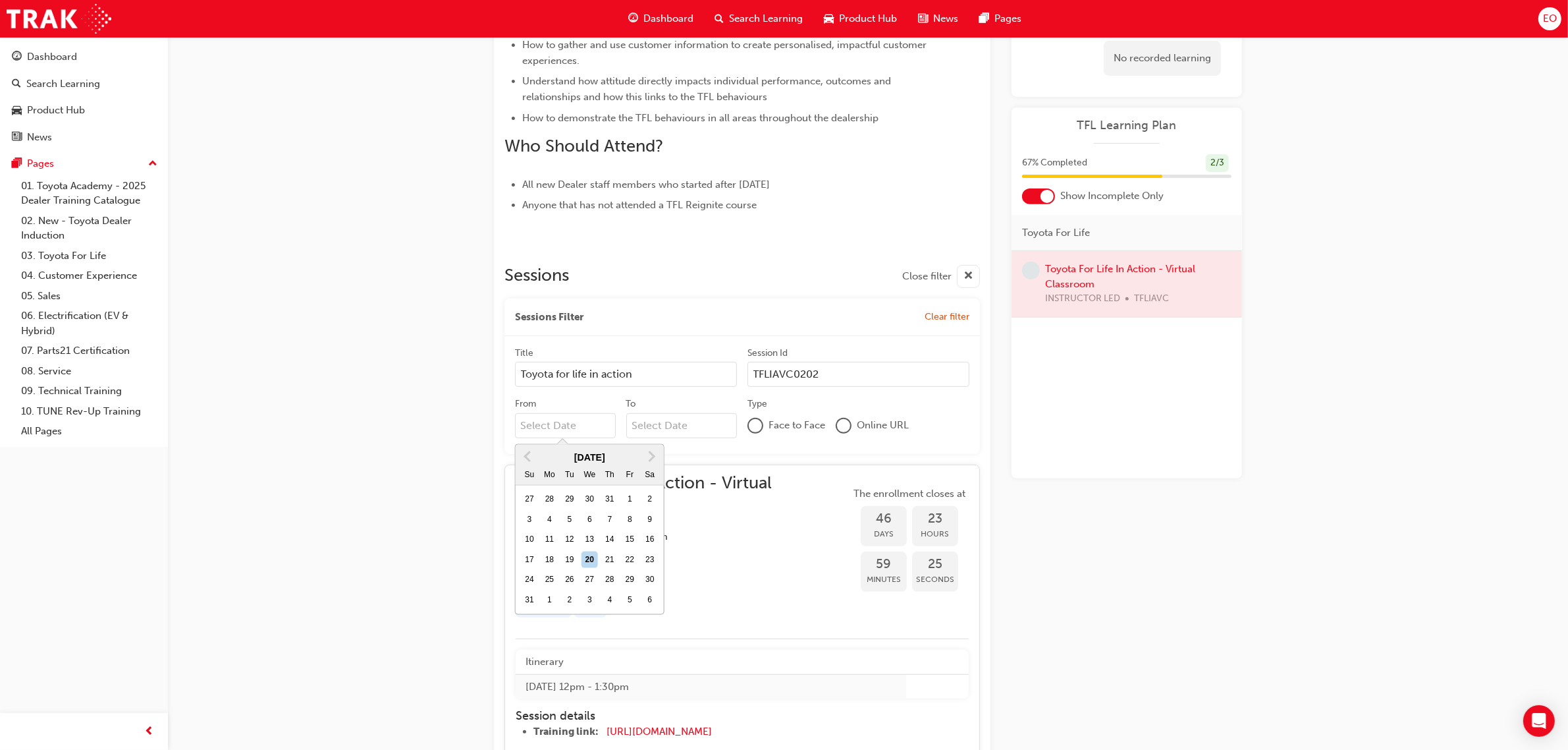
click at [597, 432] on input "From Previous Month Next Month [DATE] Su Mo Tu We Th Fr Sa 27 28 29 30 31 1 2 3…" at bounding box center [566, 425] width 101 height 25
click at [654, 453] on button "Next Month" at bounding box center [652, 456] width 21 height 21
drag, startPoint x: 573, startPoint y: 521, endPoint x: 607, endPoint y: 506, distance: 37.2
click at [573, 521] on div "7" at bounding box center [570, 520] width 17 height 17
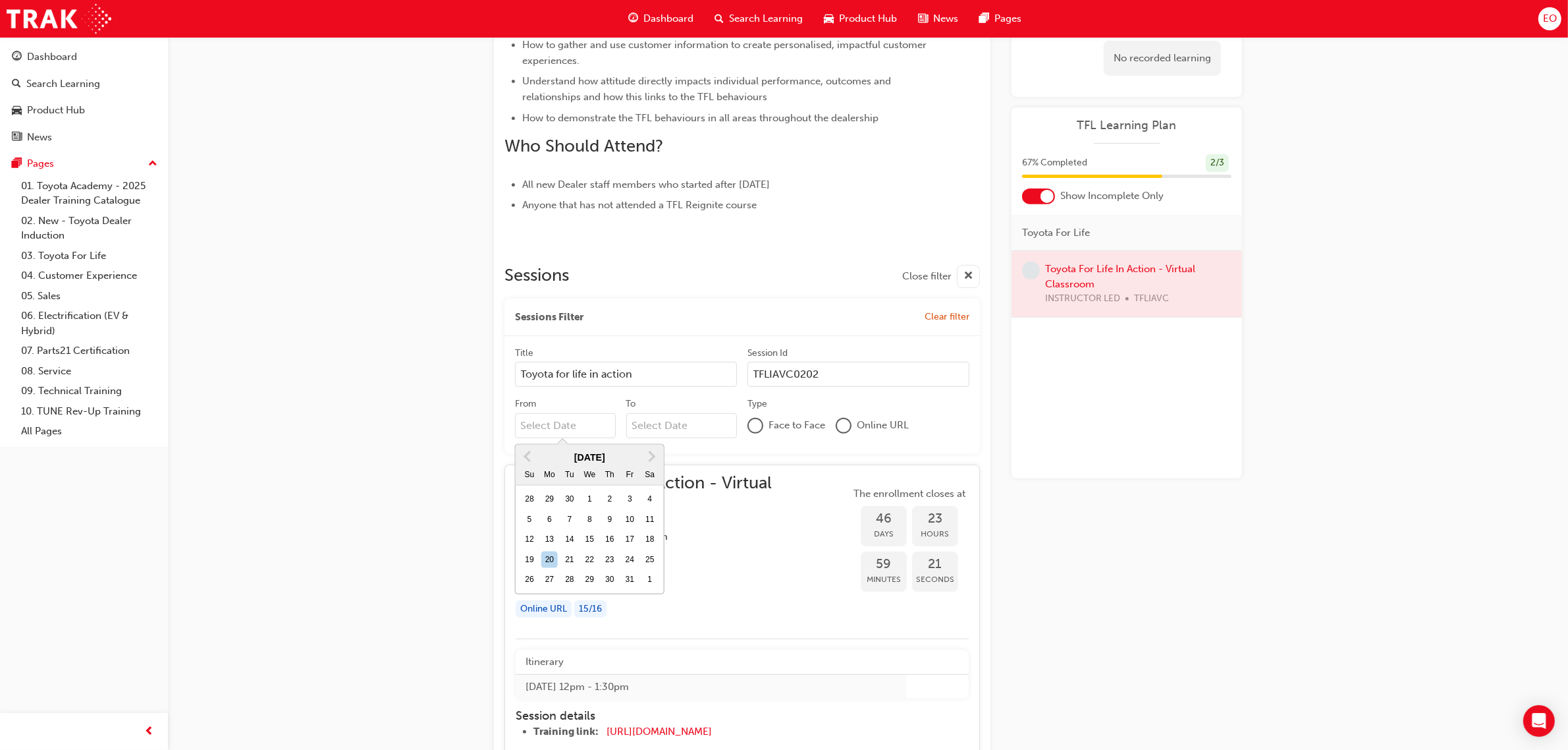
click at [573, 438] on input "From [DATE] Previous Month Next Month [DATE] Su Mo Tu We Th Fr Sa 28 29 30 1 2 …" at bounding box center [566, 425] width 101 height 25
type input "[DATE]"
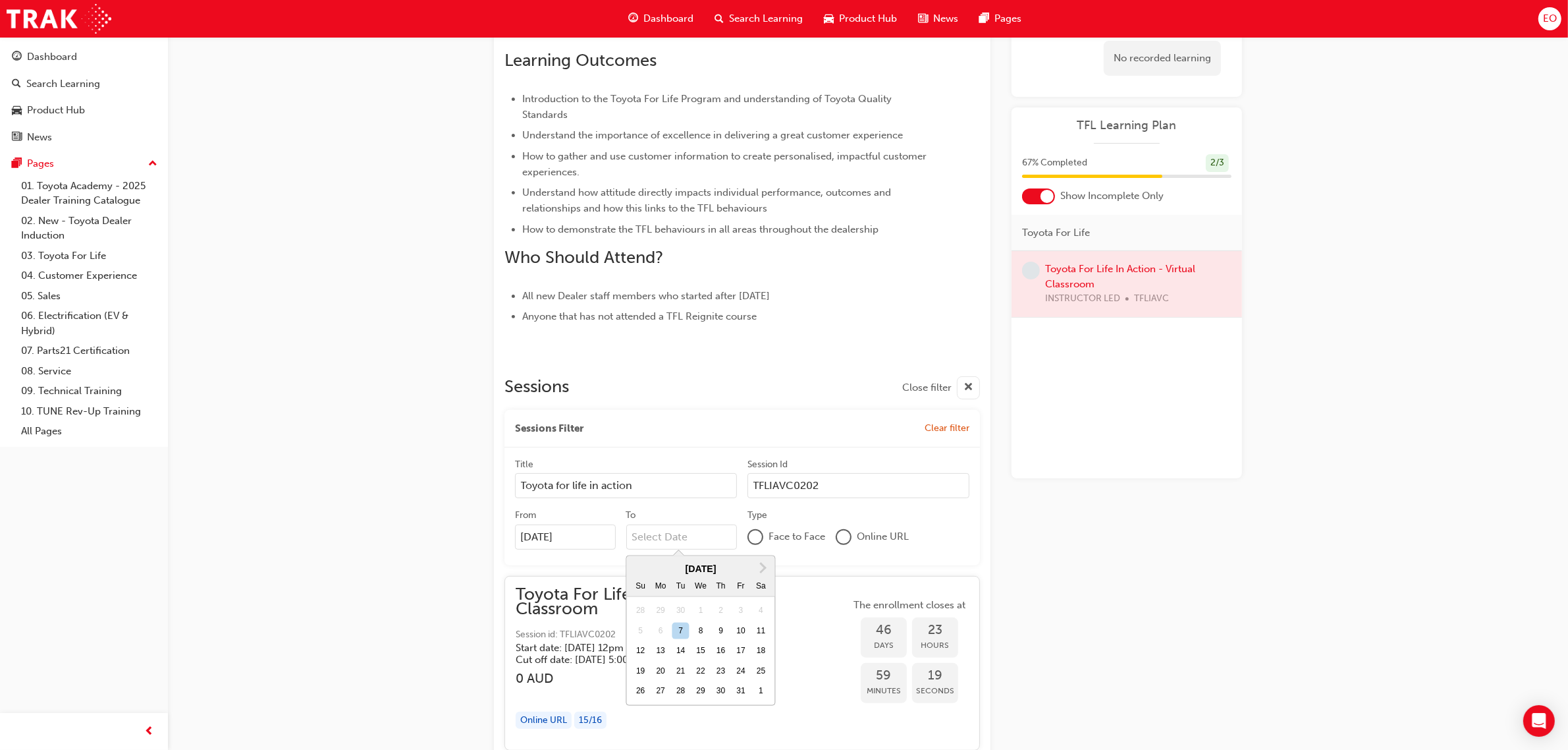
click at [653, 532] on input "To Next Month [DATE] Su Mo Tu We Th Fr Sa 28 29 30 1 2 3 4 5 6 7 8 9 10 11 12 1…" at bounding box center [682, 537] width 111 height 25
click at [682, 634] on div "7" at bounding box center [681, 631] width 17 height 17
click at [682, 549] on input "To Next Month [DATE] Su Mo Tu We Th Fr Sa 28 29 30 1 2 3 4 5 6 7 8 9 10 11 12 1…" at bounding box center [682, 537] width 111 height 25
type input "[DATE]"
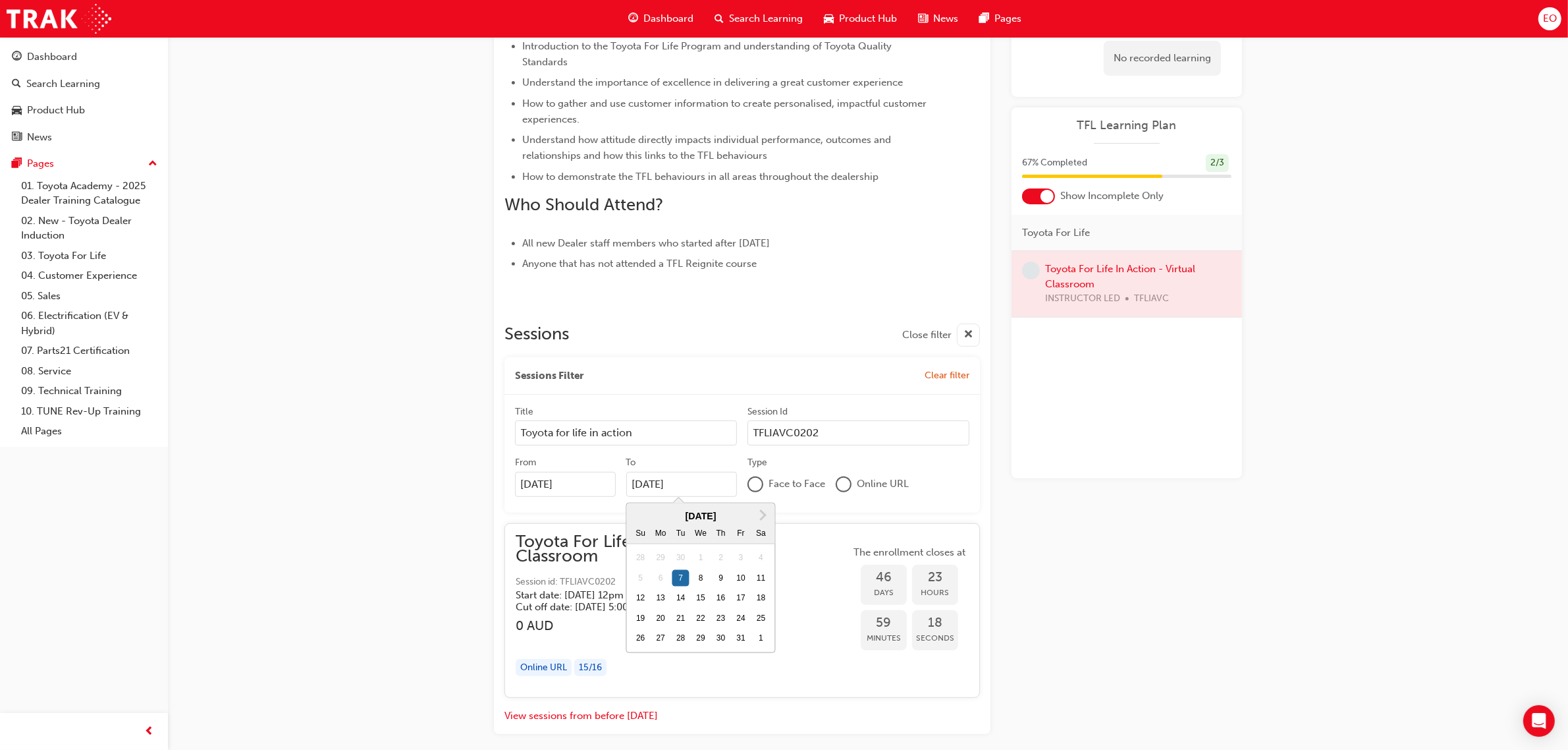
scroll to position [580, 0]
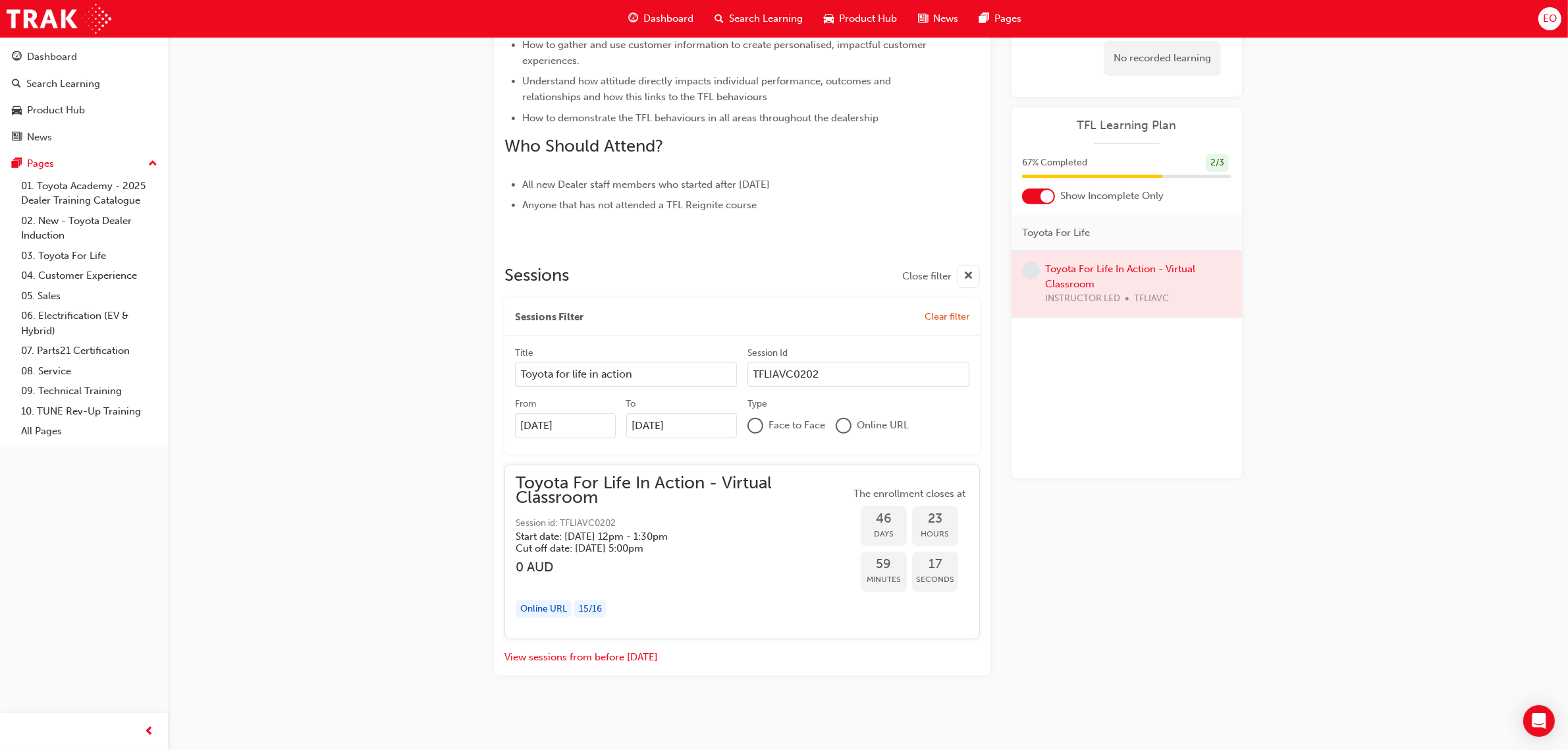
click at [823, 562] on h3 "0 AUD" at bounding box center [683, 567] width 334 height 15
click at [847, 422] on div at bounding box center [843, 425] width 13 height 13
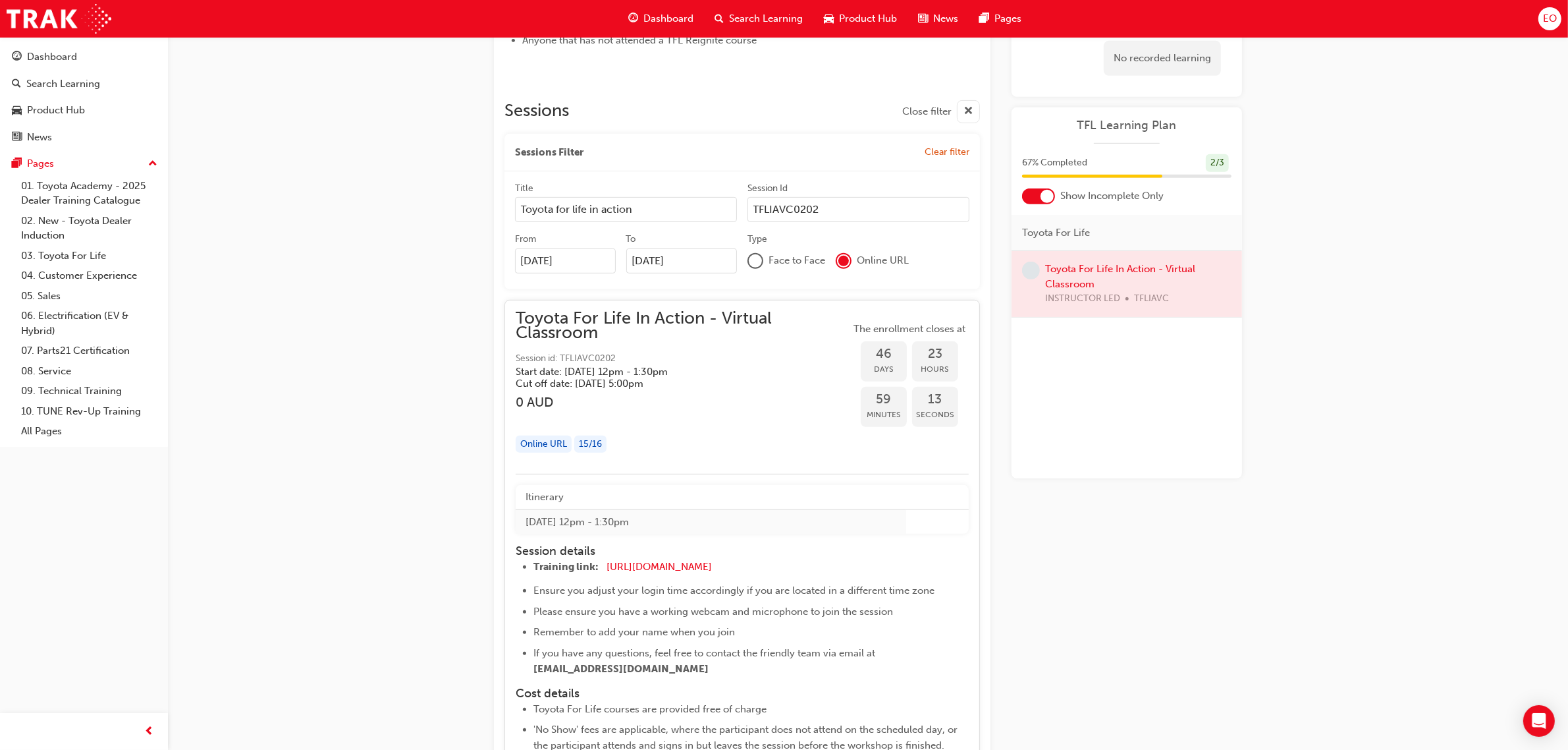
click at [629, 324] on span "Toyota For Life In Action - Virtual Classroom" at bounding box center [683, 325] width 334 height 30
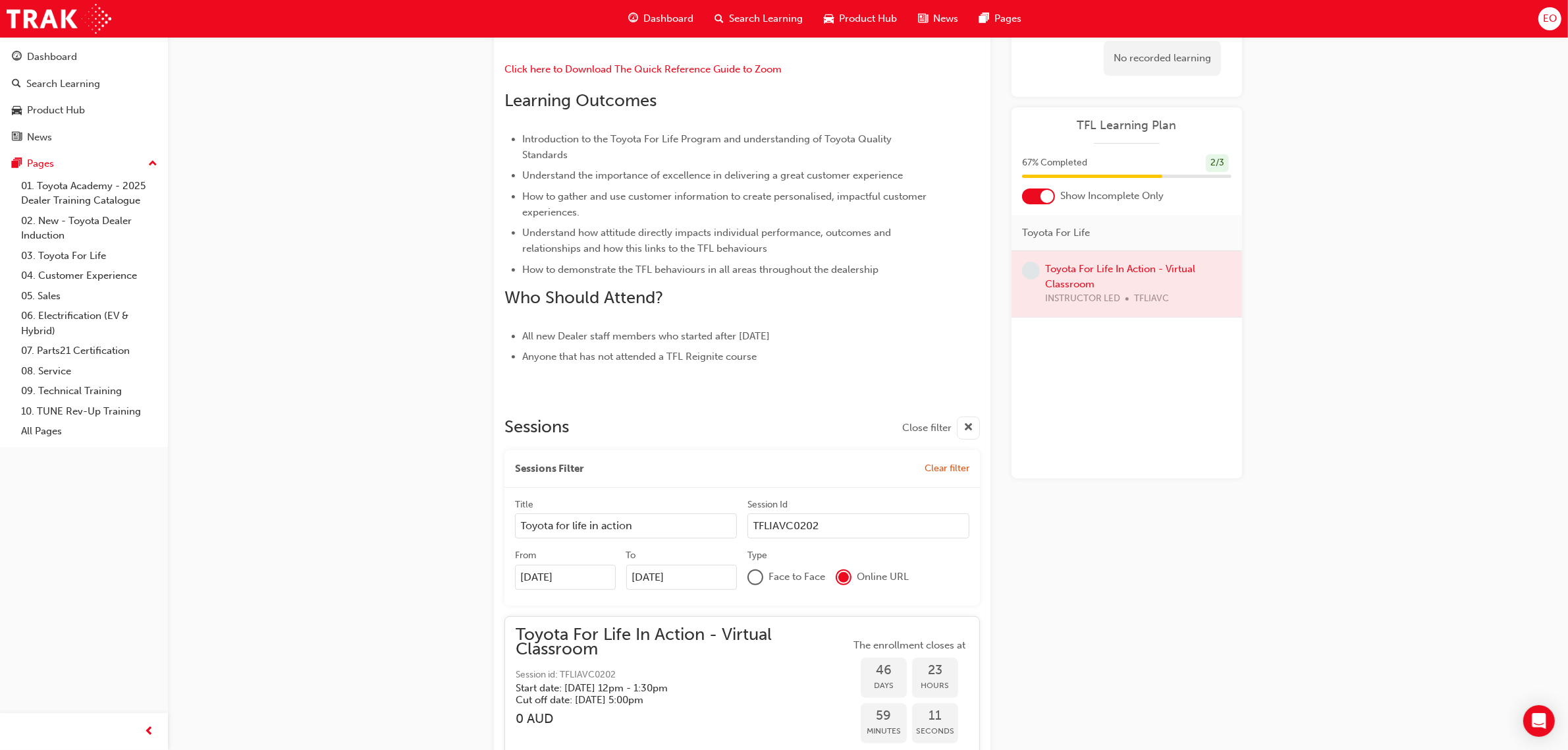
scroll to position [416, 0]
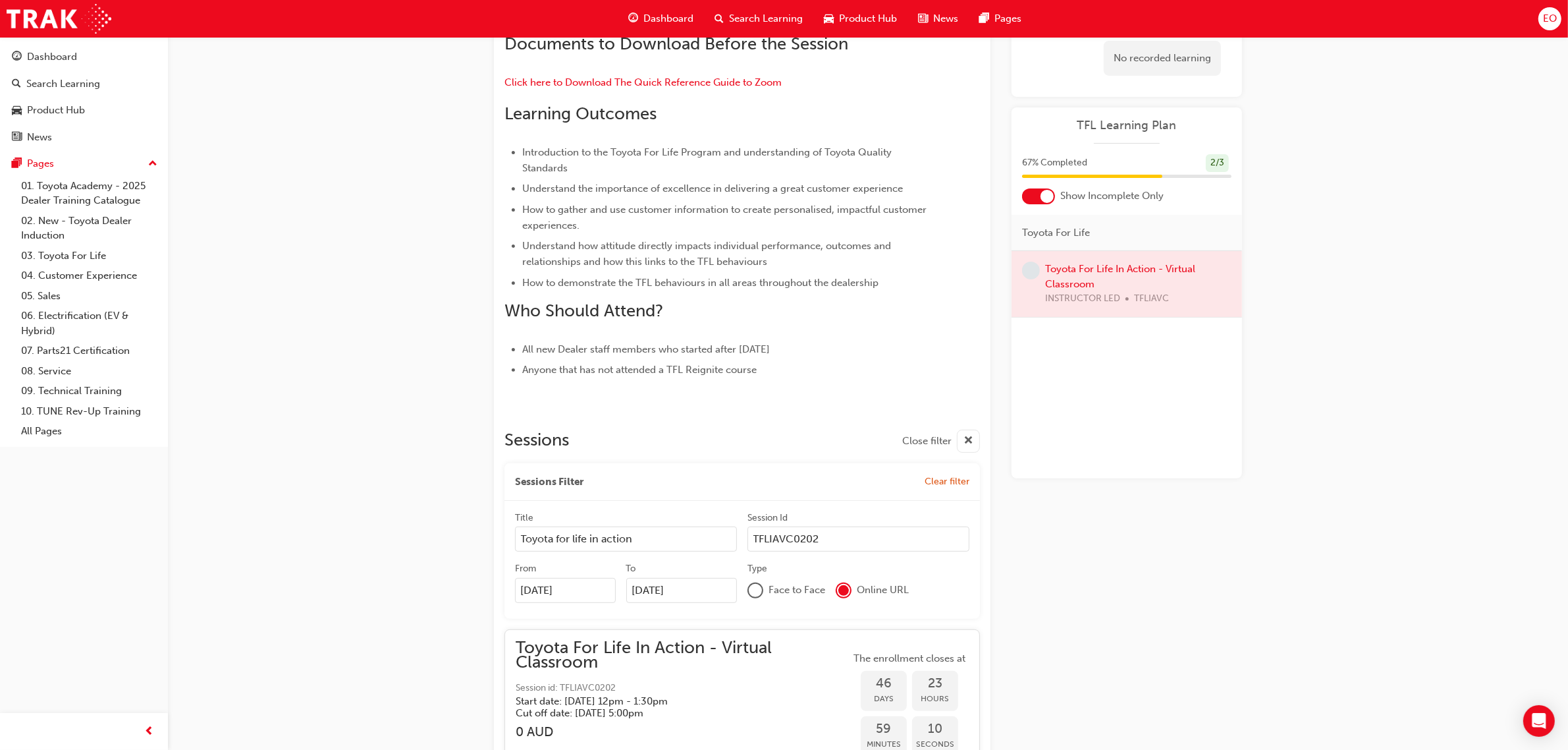
click at [648, 637] on div "Toyota For Life In Action - Virtual Classroom Session id: TFLIAVC0202 Start dat…" at bounding box center [741, 716] width 475 height 175
click at [642, 644] on span "Toyota For Life In Action - Virtual Classroom" at bounding box center [683, 654] width 334 height 30
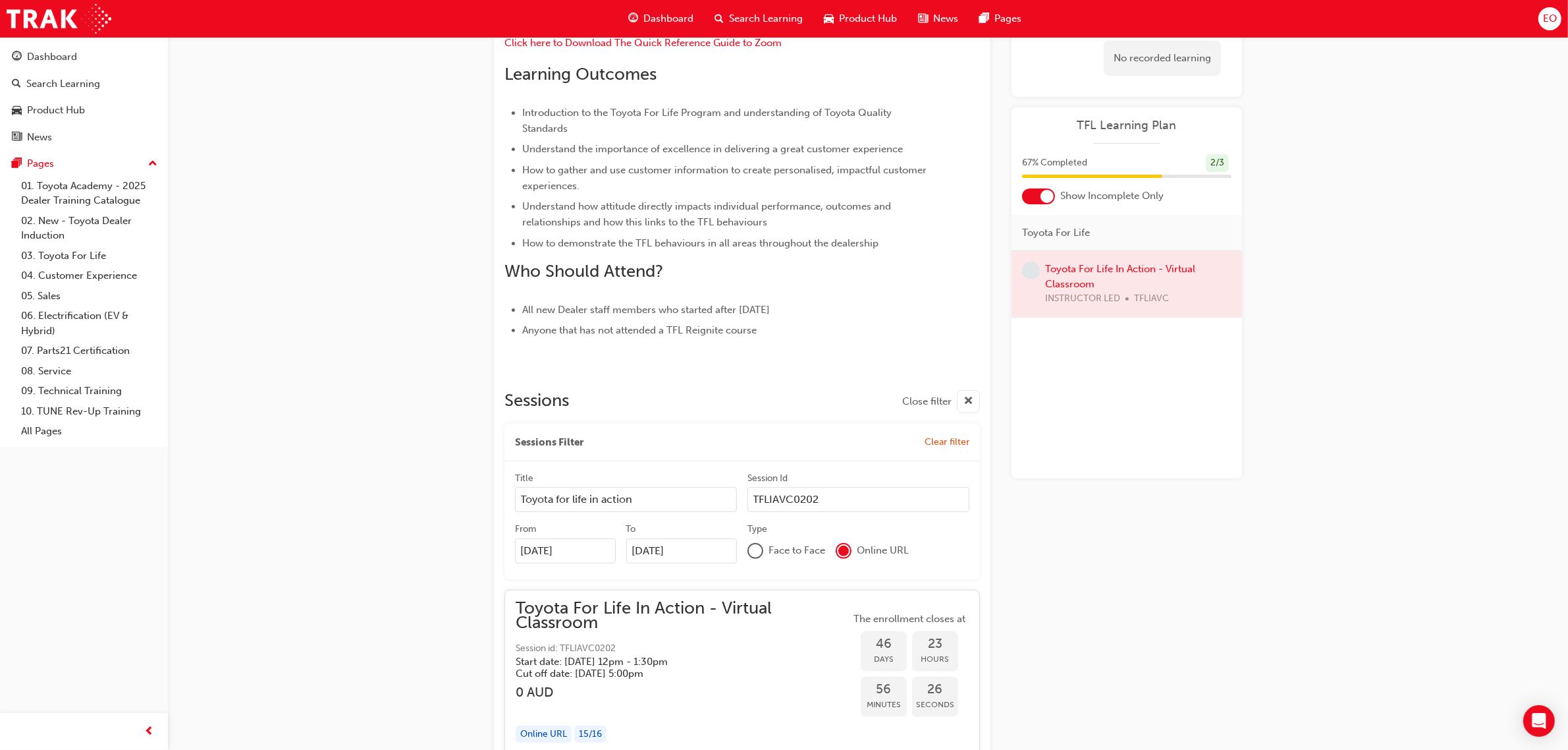
scroll to position [382, 0]
